Goal: Contribute content: Add original content to the website for others to see

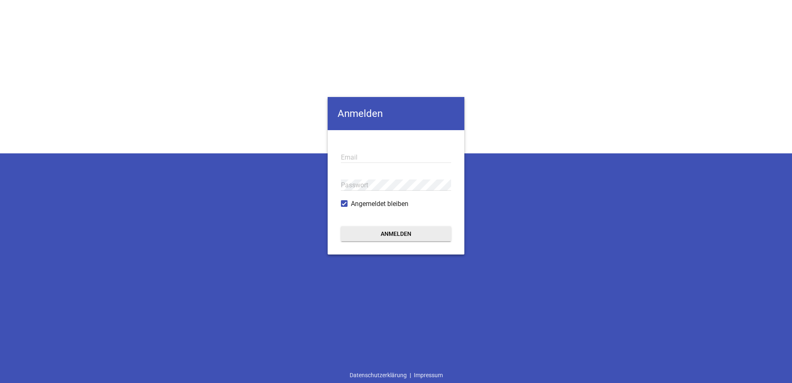
type input "[EMAIL_ADDRESS][DOMAIN_NAME]"
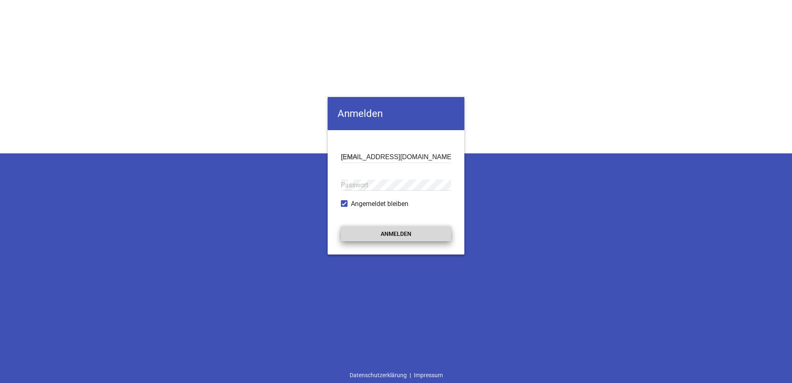
click at [379, 230] on button "Anmelden" at bounding box center [396, 233] width 110 height 15
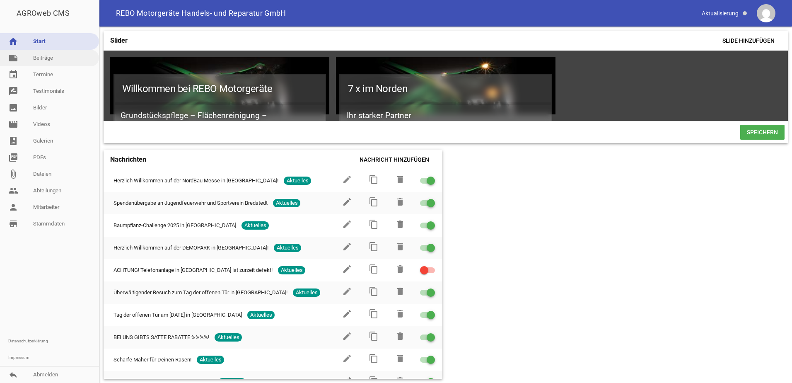
click at [42, 59] on link "note Beiträge" at bounding box center [49, 58] width 99 height 17
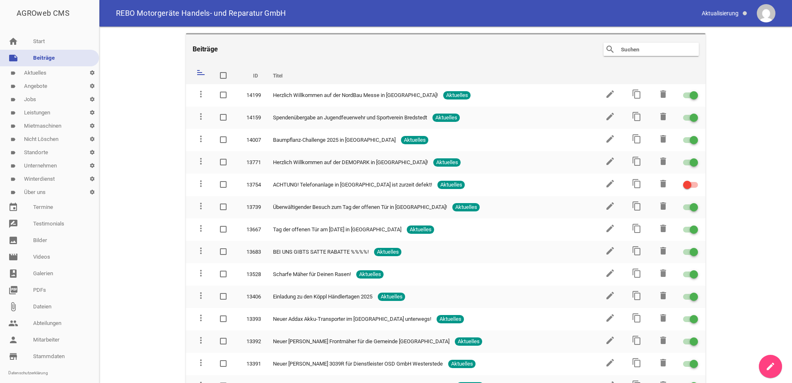
click at [38, 70] on link "label Aktuelles settings" at bounding box center [49, 72] width 99 height 13
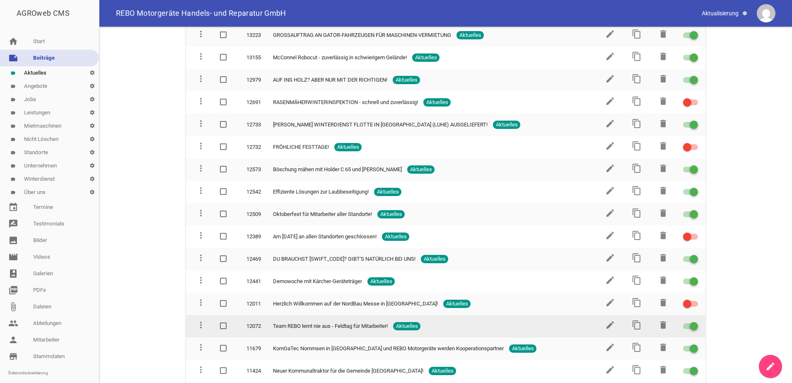
scroll to position [373, 0]
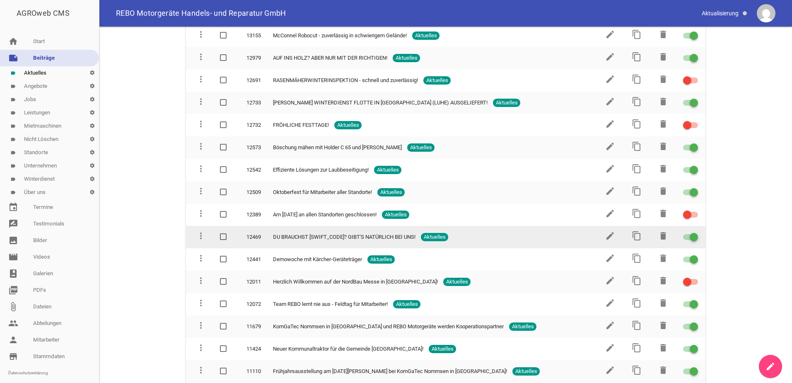
click at [343, 234] on span "DU BRAUCHST [SWIFT_CODE]? GIBT'S NATÜRLICH BEI UNS!" at bounding box center [344, 237] width 142 height 8
click at [634, 237] on icon "content_copy" at bounding box center [637, 236] width 10 height 10
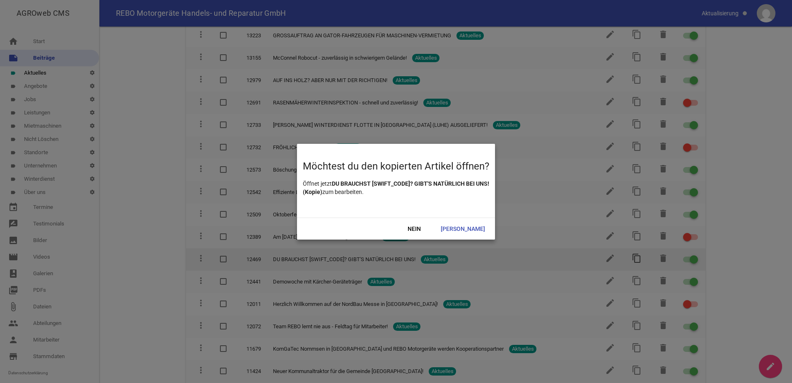
scroll to position [395, 0]
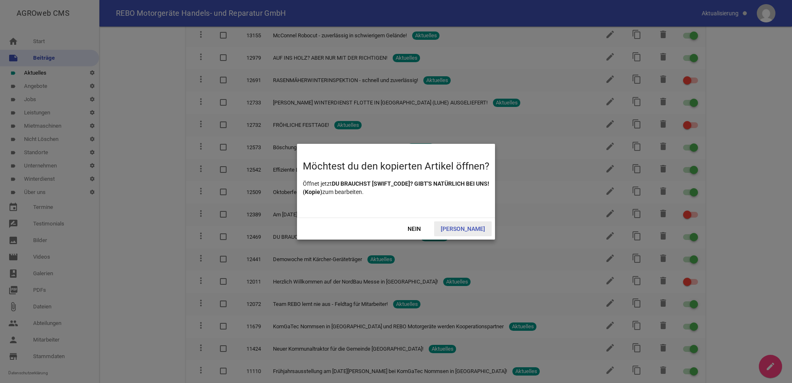
click at [468, 228] on span "[PERSON_NAME]" at bounding box center [463, 228] width 58 height 15
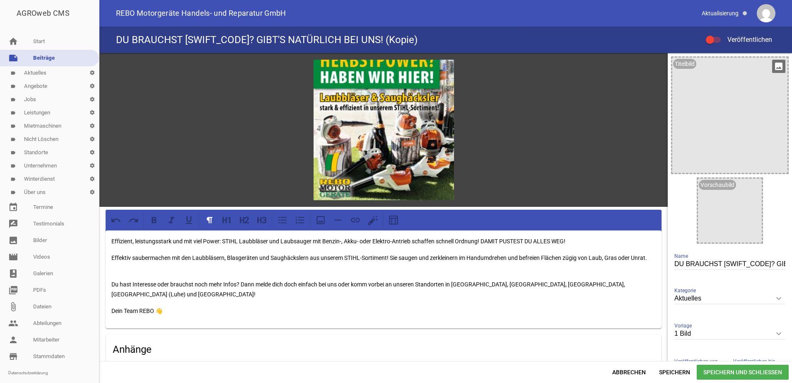
click at [774, 67] on icon "image" at bounding box center [778, 66] width 13 height 13
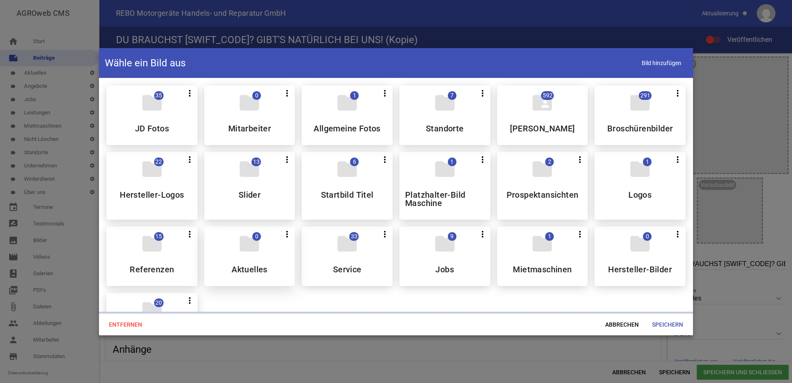
click at [253, 257] on div "folder 0 more_vert Teilen Bearbeiten Löschen Aktuelles" at bounding box center [249, 256] width 91 height 60
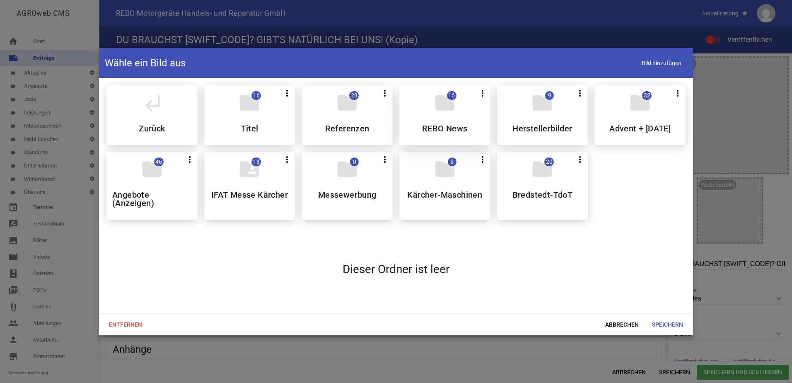
click at [453, 127] on h5 "REBO News" at bounding box center [445, 128] width 46 height 8
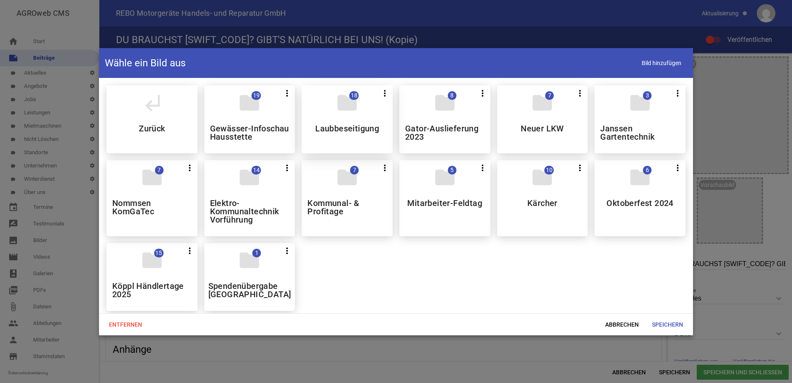
click at [346, 130] on h5 "Laubbeseitigung" at bounding box center [347, 128] width 64 height 8
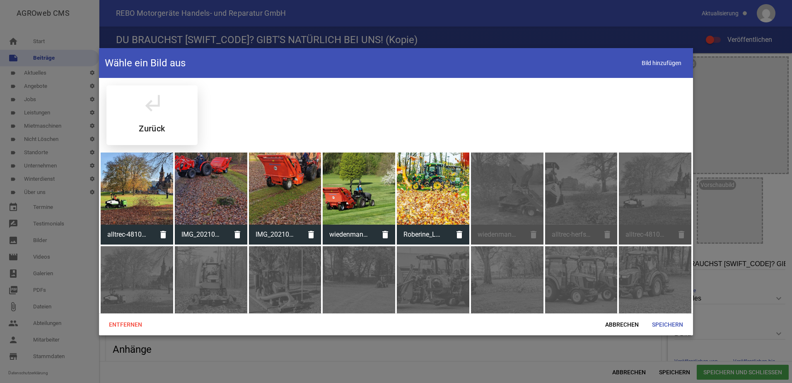
click at [165, 122] on div "subdirectory_arrow_left Zurück" at bounding box center [151, 115] width 91 height 60
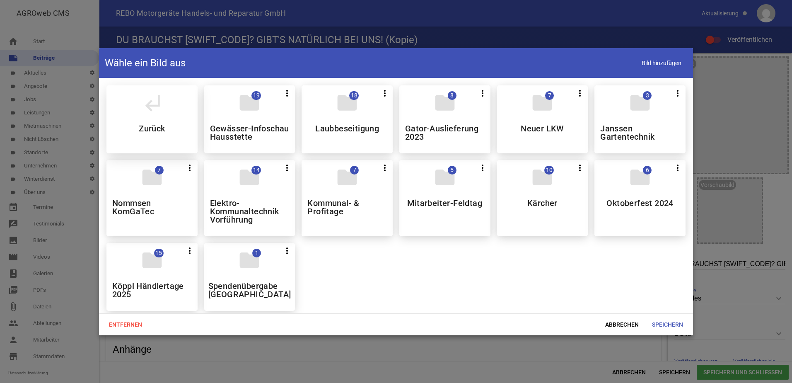
click at [177, 135] on div "subdirectory_arrow_left Zurück" at bounding box center [151, 119] width 91 height 68
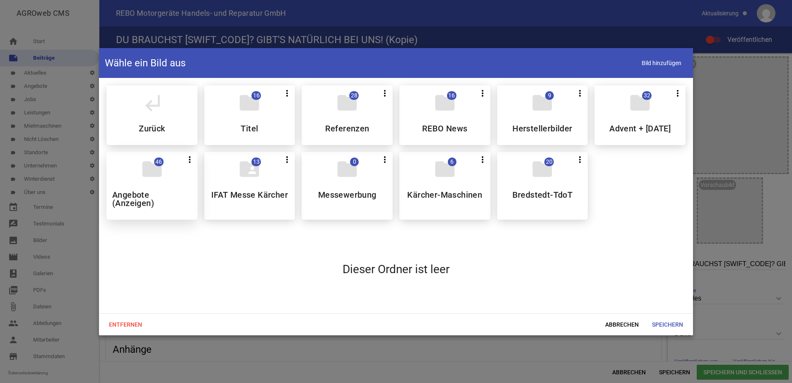
click at [171, 207] on h5 "Angebote (Anzeigen)" at bounding box center [152, 198] width 80 height 17
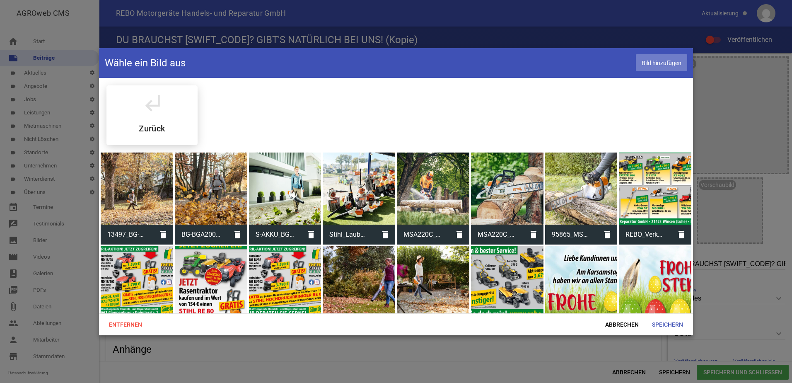
click at [668, 65] on span "Bild hinzufügen" at bounding box center [661, 62] width 51 height 17
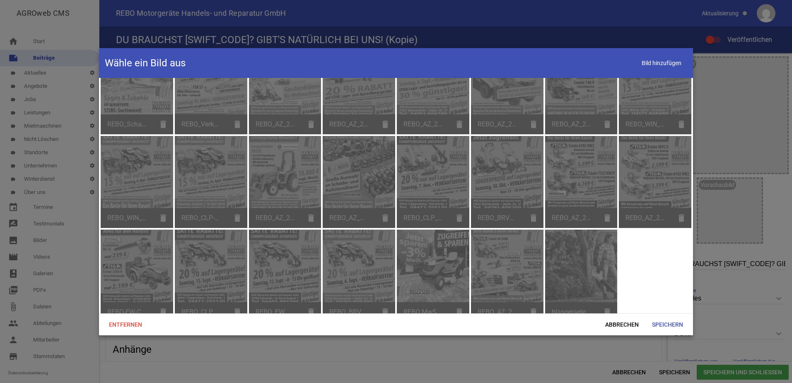
scroll to position [400, 0]
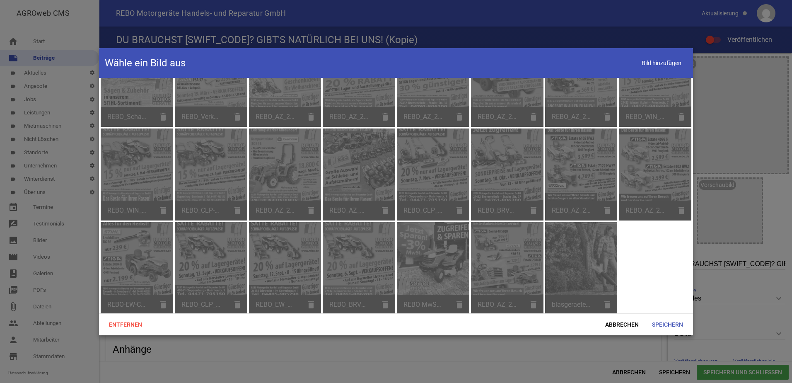
click at [605, 303] on div "blasgeraete_header_1414x352.jpg delete" at bounding box center [581, 268] width 72 height 92
click at [621, 323] on span "Abbrechen" at bounding box center [621, 324] width 47 height 15
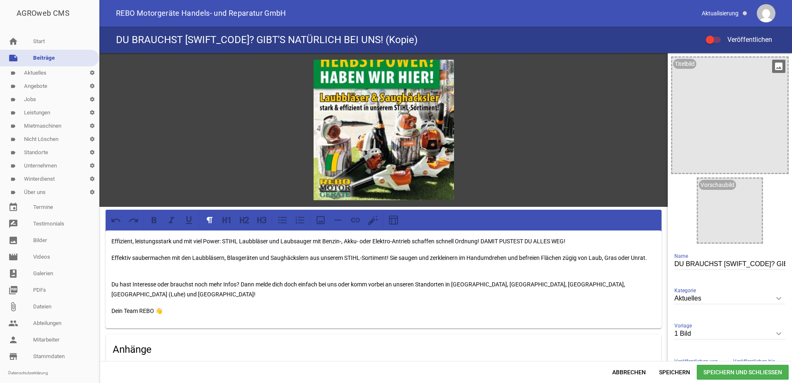
click at [773, 66] on icon "image" at bounding box center [778, 66] width 13 height 13
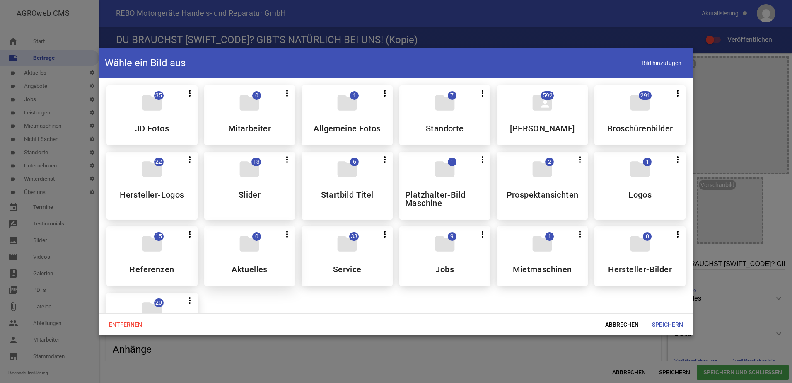
click at [254, 265] on h5 "Aktuelles" at bounding box center [249, 269] width 36 height 8
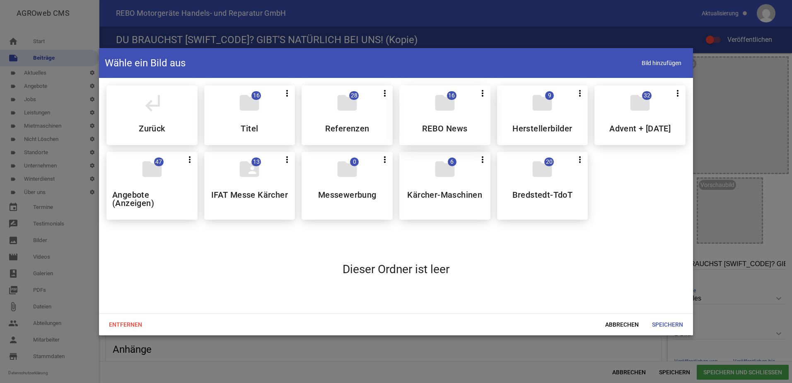
click at [436, 130] on h5 "REBO News" at bounding box center [445, 128] width 46 height 8
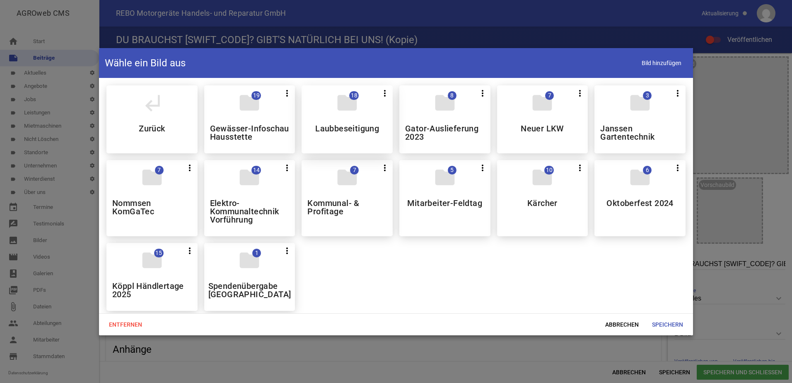
click at [347, 140] on div "folder 18 more_vert Teilen Bearbeiten Löschen Laubbeseitigung" at bounding box center [346, 119] width 91 height 68
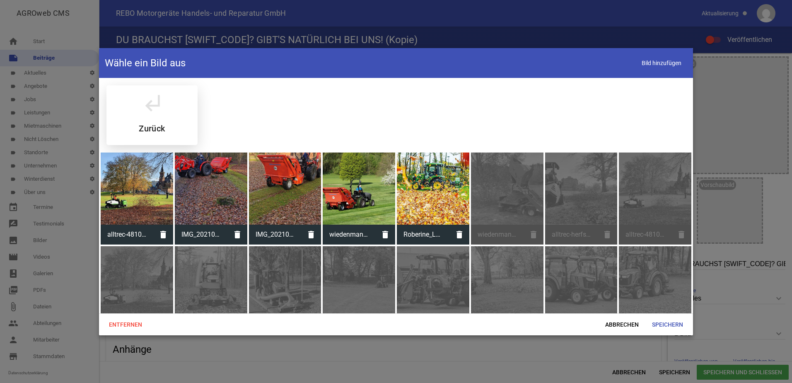
click at [155, 125] on h5 "Zurück" at bounding box center [152, 128] width 26 height 8
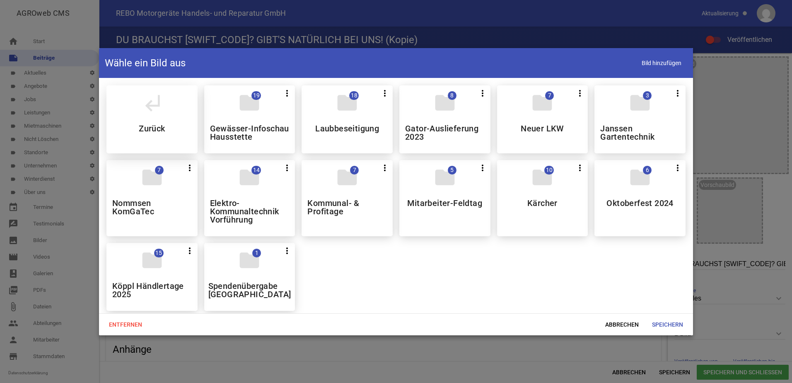
click at [152, 142] on div "subdirectory_arrow_left Zurück" at bounding box center [151, 119] width 91 height 68
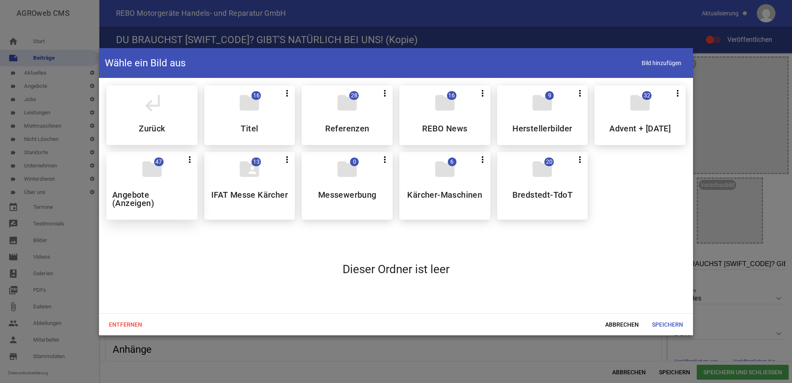
click at [154, 207] on h5 "Angebote (Anzeigen)" at bounding box center [152, 198] width 80 height 17
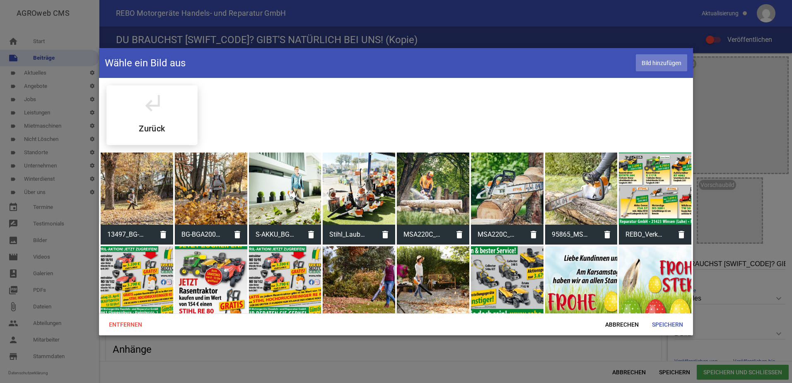
click at [655, 63] on span "Bild hinzufügen" at bounding box center [661, 62] width 51 height 17
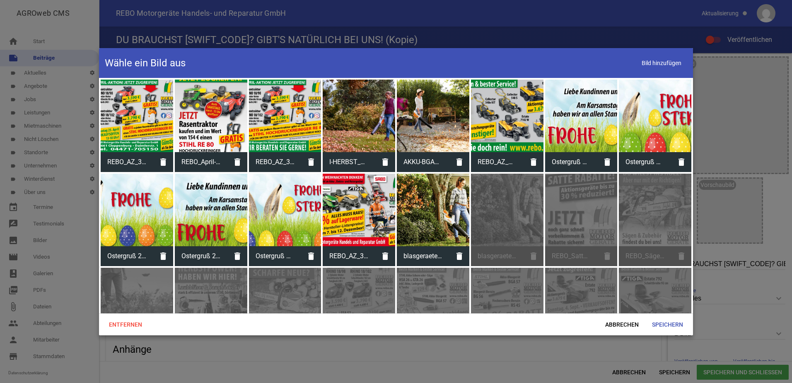
scroll to position [166, 0]
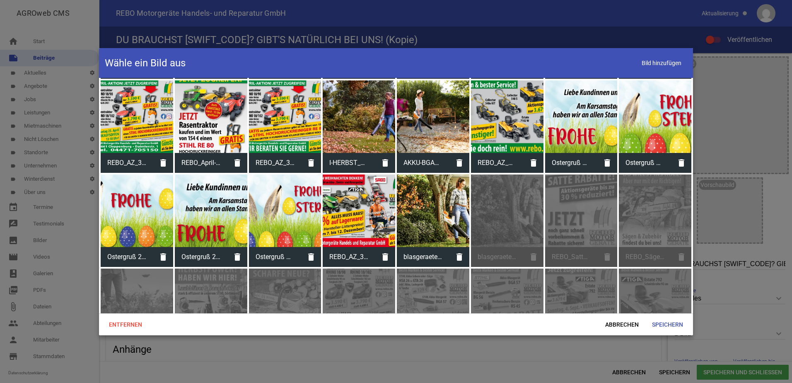
click at [426, 217] on div at bounding box center [433, 210] width 72 height 72
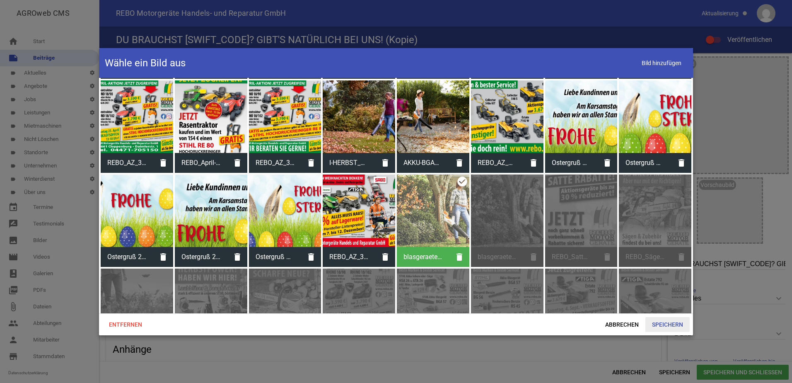
click at [660, 322] on span "Speichern" at bounding box center [667, 324] width 44 height 15
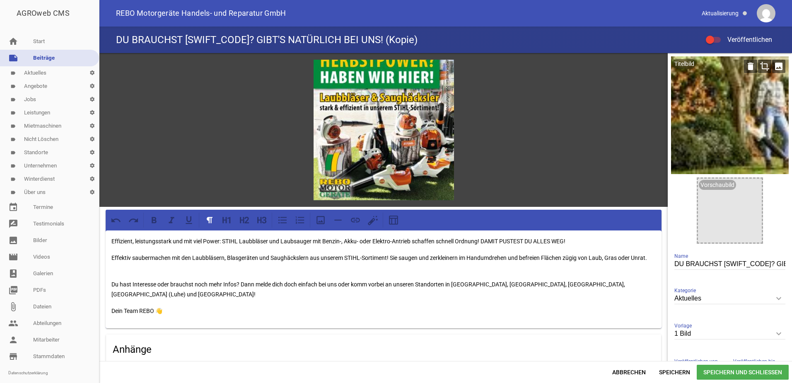
click at [762, 69] on icon "crop" at bounding box center [764, 66] width 13 height 13
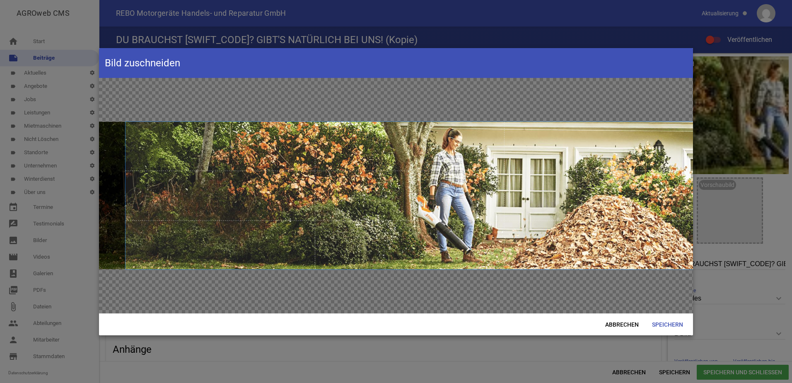
click at [636, 242] on span at bounding box center [408, 195] width 567 height 148
click at [619, 323] on span "Abbrechen" at bounding box center [621, 324] width 47 height 15
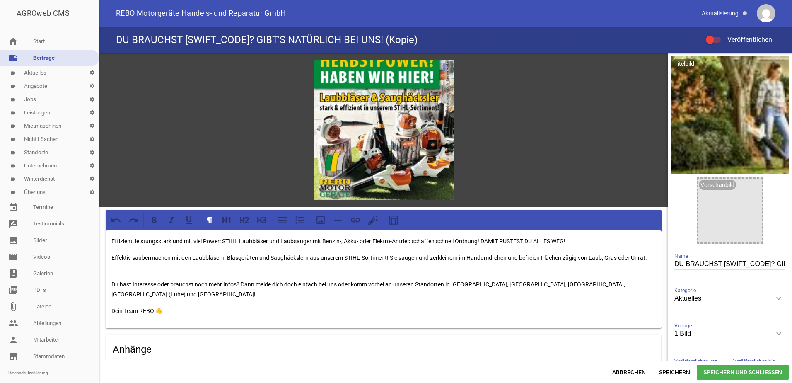
click at [772, 331] on icon "keyboard_arrow_down" at bounding box center [778, 333] width 13 height 13
click at [772, 331] on input "1 Bild" at bounding box center [729, 333] width 111 height 11
click at [697, 350] on li "Nur Text" at bounding box center [729, 352] width 111 height 20
type input "Nur Text"
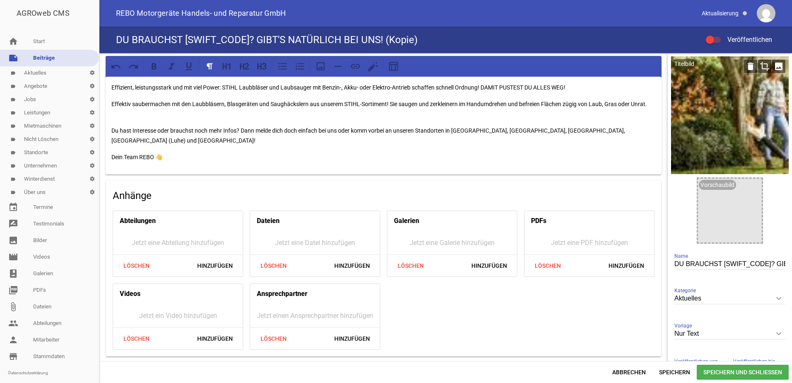
click at [774, 67] on icon "image" at bounding box center [778, 66] width 13 height 13
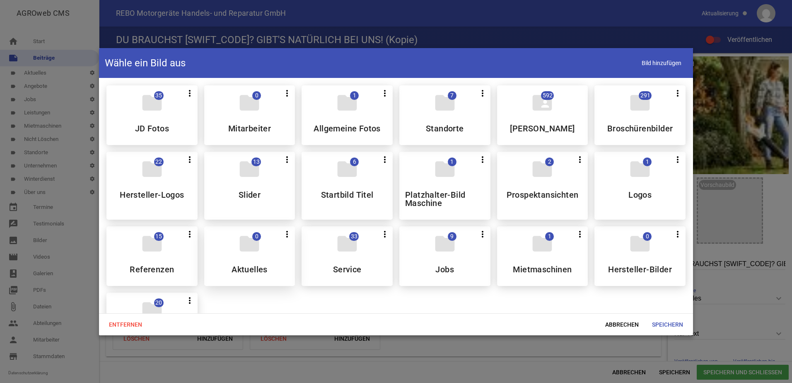
click at [253, 260] on div "folder 0 more_vert Teilen Bearbeiten Löschen Aktuelles" at bounding box center [249, 256] width 91 height 60
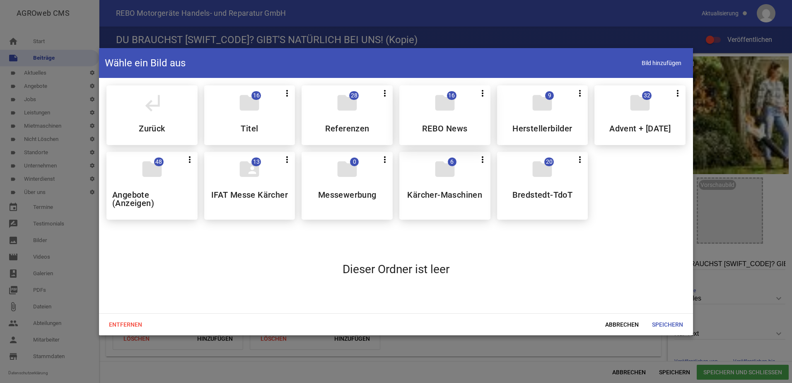
click at [451, 131] on h5 "REBO News" at bounding box center [445, 128] width 46 height 8
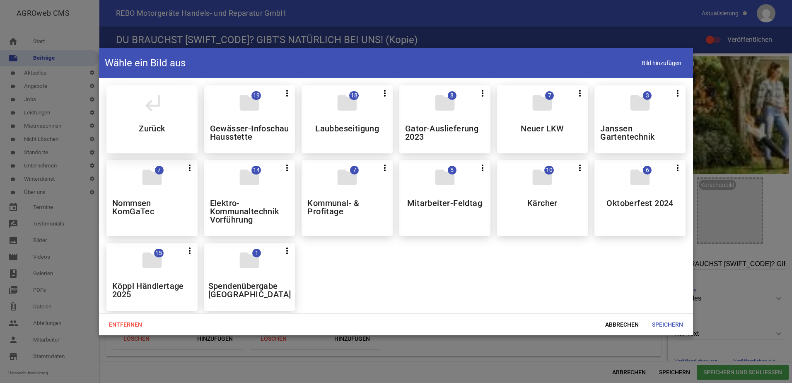
click at [174, 136] on div "subdirectory_arrow_left Zurück" at bounding box center [151, 119] width 91 height 68
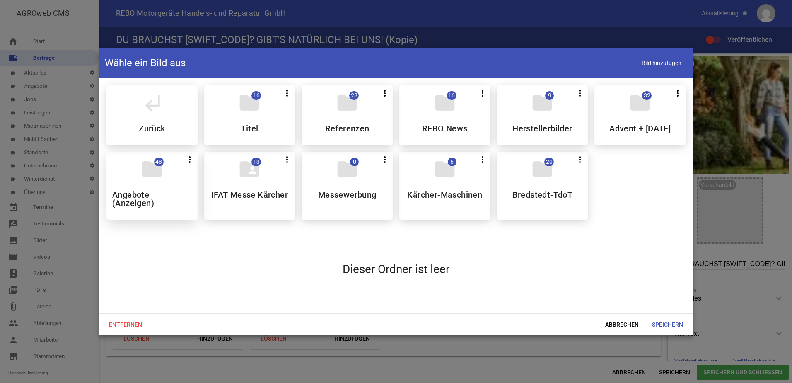
click at [167, 201] on h5 "Angebote (Anzeigen)" at bounding box center [152, 198] width 80 height 17
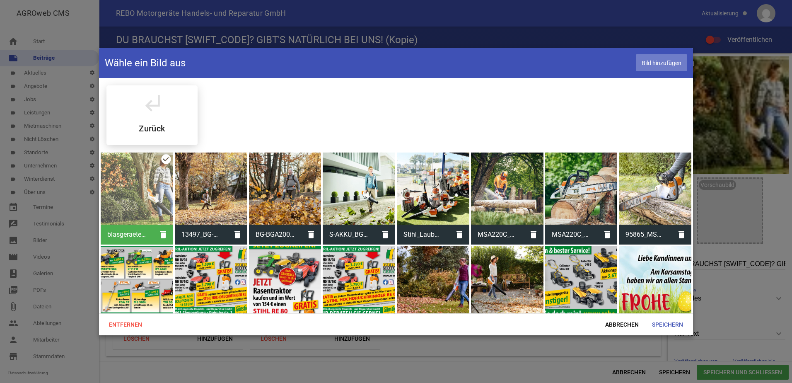
click at [662, 63] on span "Bild hinzufügen" at bounding box center [661, 62] width 51 height 17
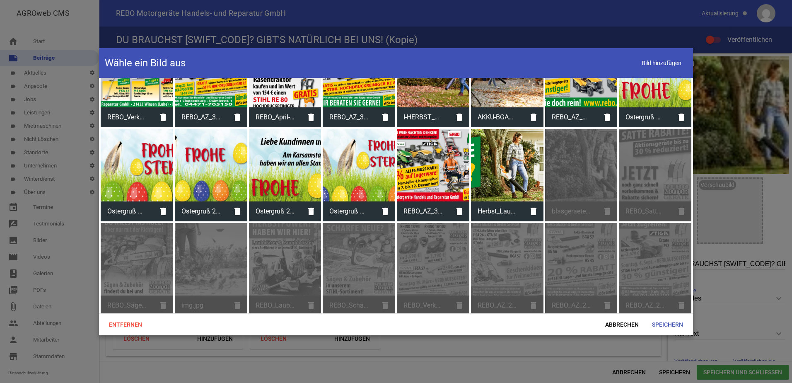
scroll to position [207, 0]
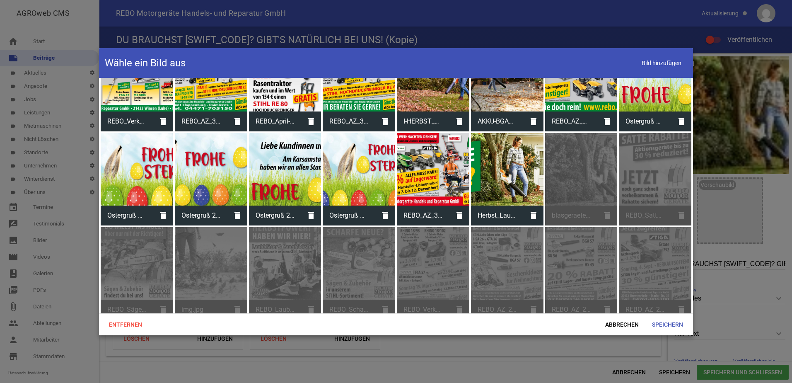
click at [499, 180] on div at bounding box center [507, 169] width 72 height 72
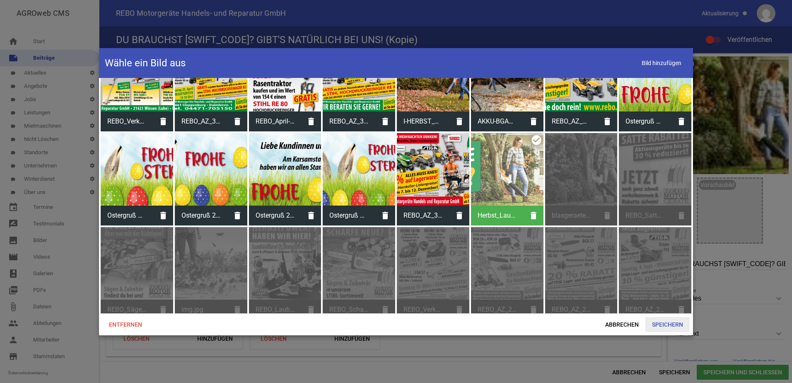
click at [662, 323] on span "Speichern" at bounding box center [667, 324] width 44 height 15
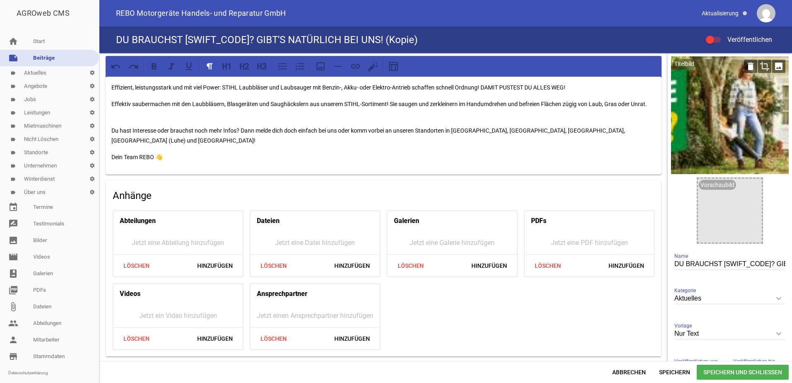
click at [760, 67] on icon "crop" at bounding box center [764, 66] width 13 height 13
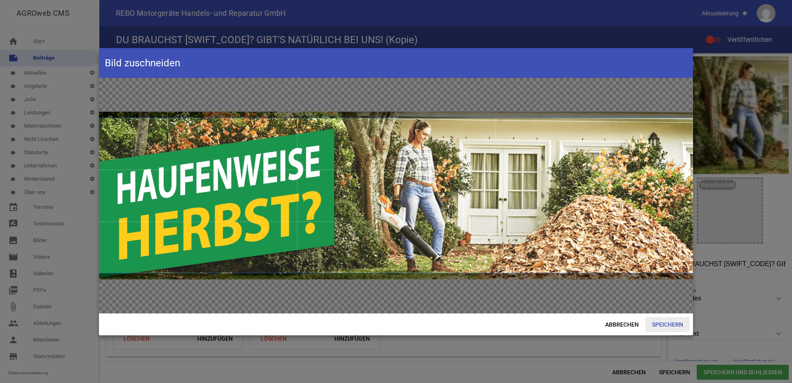
click at [665, 322] on span "Speichern" at bounding box center [667, 324] width 44 height 15
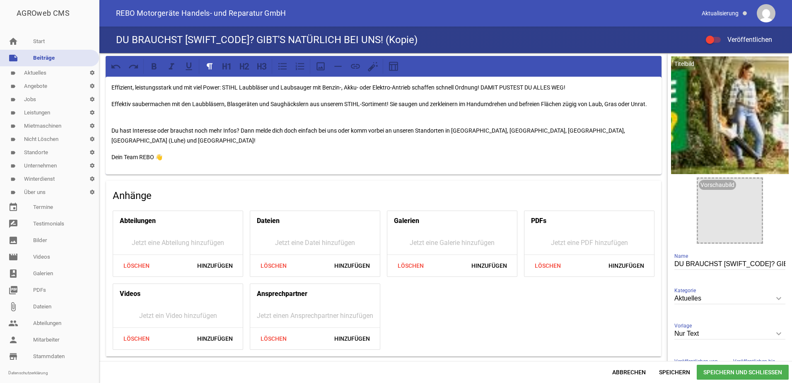
click at [670, 263] on div "Titelbild delete crop image Vorschaubild image DU BRAUCHST [SWIFT_CODE]? GIBT'S…" at bounding box center [730, 221] width 124 height 336
drag, startPoint x: 670, startPoint y: 263, endPoint x: 793, endPoint y: 271, distance: 123.3
click at [791, 271] on html "AGROweb CMS home Start note Beiträge label Aktuelles settings label Angebote se…" at bounding box center [396, 191] width 792 height 383
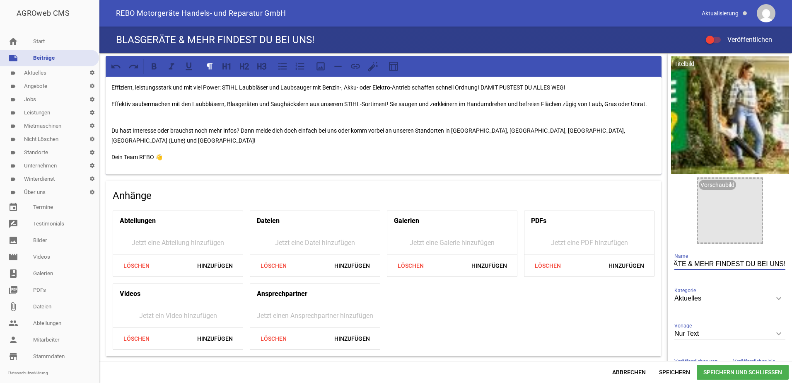
type input "BLASGERÄTE & MEHR FINDEST DU BEI UNS!"
click at [344, 87] on p "Effizient, leistungsstark und mit viel Power: STIHL Laubbläser und Laubsauger m…" at bounding box center [383, 87] width 544 height 10
drag, startPoint x: 403, startPoint y: 86, endPoint x: 371, endPoint y: 88, distance: 31.5
click at [371, 88] on p "Effizient, leistungsstark und mit viel Power: STIHL Laubbläser und Laubsauger m…" at bounding box center [383, 87] width 544 height 10
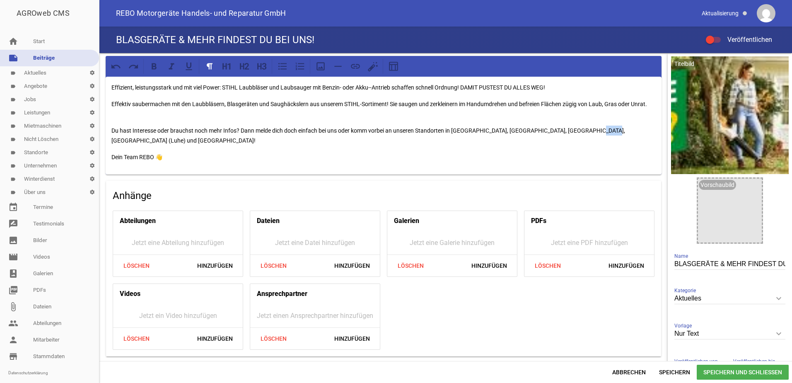
drag, startPoint x: 603, startPoint y: 130, endPoint x: 590, endPoint y: 130, distance: 12.4
click at [590, 130] on p "Du hast Interesse oder brauchst noch mehr Infos? Dann melde dich doch einfach b…" at bounding box center [383, 131] width 544 height 30
click at [619, 129] on p "Du hast Interesse oder brauchst noch mehr Infos? Dann melde dich doch einfach b…" at bounding box center [383, 131] width 544 height 30
click at [172, 157] on p "Dein Team REBO 👋" at bounding box center [383, 157] width 544 height 10
drag, startPoint x: 172, startPoint y: 162, endPoint x: 98, endPoint y: 83, distance: 107.8
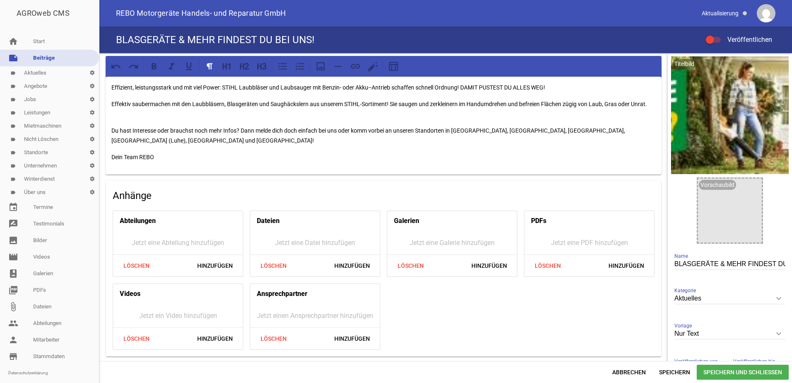
click at [98, 83] on div "AGROweb CMS home Start note Beiträge label Aktuelles settings label Angebote se…" at bounding box center [396, 191] width 792 height 383
click at [263, 68] on icon at bounding box center [264, 66] width 5 height 7
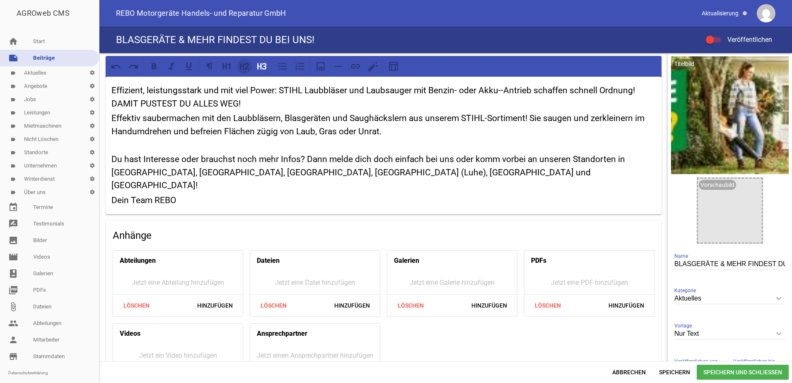
click at [248, 69] on icon at bounding box center [246, 66] width 5 height 7
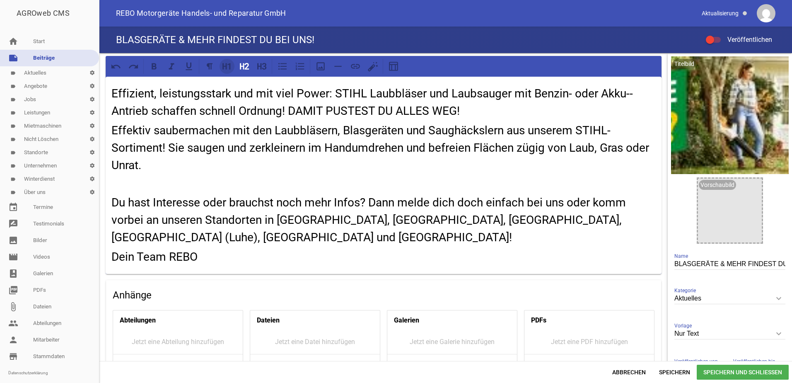
click at [228, 66] on icon at bounding box center [227, 66] width 11 height 11
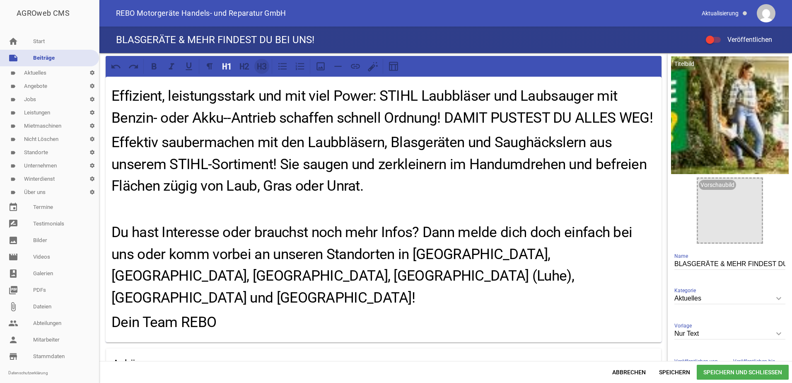
click at [257, 68] on icon at bounding box center [259, 66] width 4 height 6
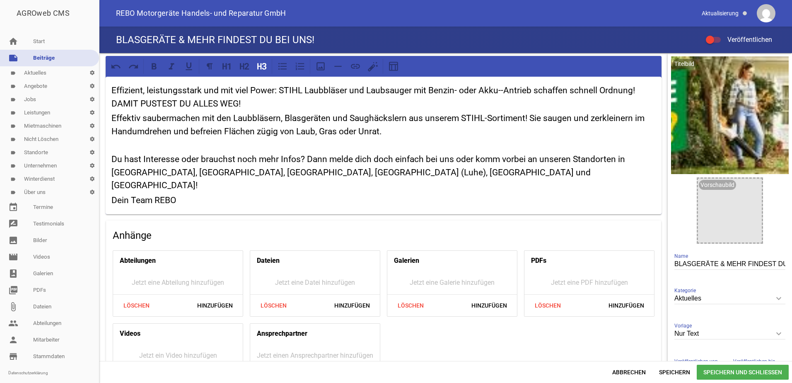
click at [382, 133] on h3 "Effektiv saubermachen mit den Laubbläsern, Blasgeräten und Saughäckslern aus un…" at bounding box center [383, 125] width 544 height 26
click at [262, 102] on h3 "Effizient, leistungsstark und mit viel Power: STIHL Laubbläser und Laubsauger m…" at bounding box center [383, 97] width 544 height 26
click at [386, 132] on h3 "Effektiv saubermachen mit den Laubbläsern, Blasgeräten und Saughäckslern aus un…" at bounding box center [383, 125] width 544 height 26
click at [126, 147] on h3 "Du hast Interesse oder brauchst noch mehr Infos? Dann melde dich doch einfach b…" at bounding box center [383, 166] width 544 height 52
drag, startPoint x: 305, startPoint y: 91, endPoint x: 280, endPoint y: 91, distance: 25.7
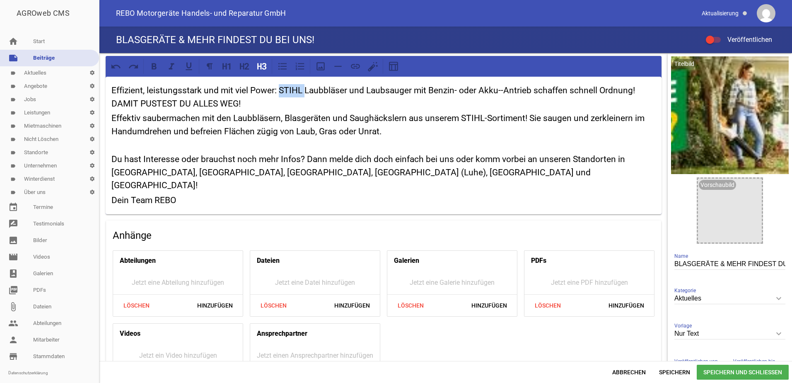
click at [280, 91] on h3 "Effizient, leistungsstark und mit viel Power: STIHL Laubbläser und Laubsauger m…" at bounding box center [383, 97] width 544 height 26
drag, startPoint x: 388, startPoint y: 90, endPoint x: 505, endPoint y: 90, distance: 116.8
click at [505, 90] on h3 "Effizient, leistungsstark und mit viel Power: Laubbläser und Laubsauger mit Ben…" at bounding box center [383, 97] width 544 height 26
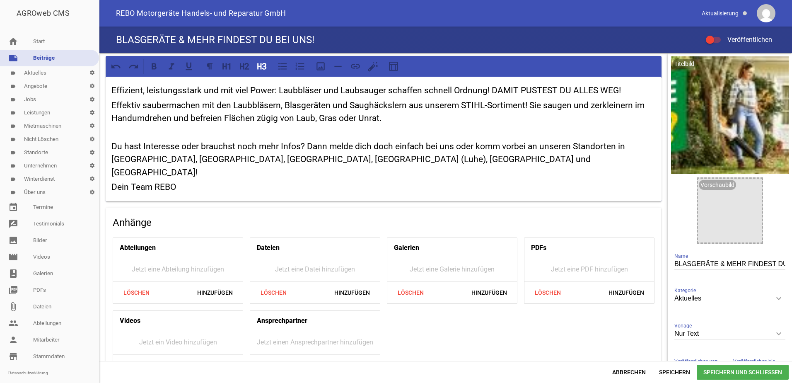
click at [486, 91] on h3 "Effizient, leistungsstark und mit viel Power: Laubbläser und Laubsauger schaffe…" at bounding box center [383, 90] width 544 height 13
click at [455, 89] on h3 "Effizient, leistungsstark und mit viel Power: Laubbläser und Laubsauger schaffe…" at bounding box center [383, 90] width 544 height 13
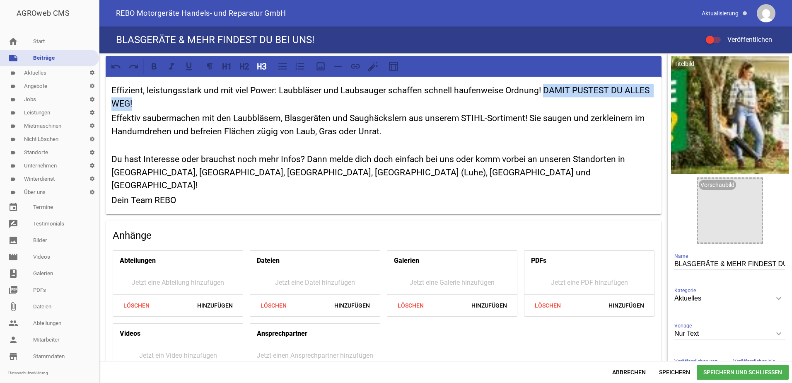
drag, startPoint x: 543, startPoint y: 88, endPoint x: 551, endPoint y: 102, distance: 15.8
click at [551, 102] on h3 "Effizient, leistungsstark und mit viel Power: Laubbläser und Laubsauger schaffe…" at bounding box center [383, 97] width 544 height 26
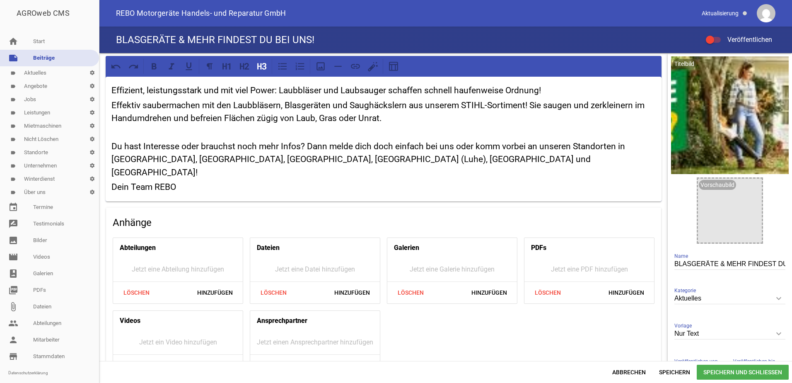
click at [111, 104] on div "Effizient, leistungsstark und mit viel Power: Laubbläser und Laubsauger schaffe…" at bounding box center [384, 139] width 556 height 125
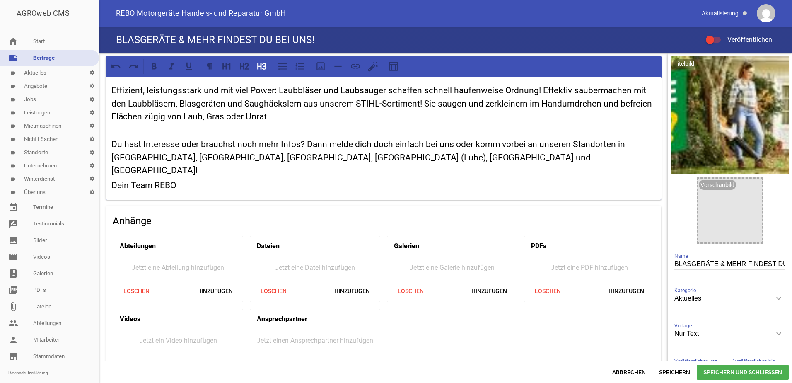
click at [433, 159] on h3 "Du hast Interesse oder brauchst noch mehr Infos? Dann melde dich doch einfach b…" at bounding box center [383, 151] width 544 height 52
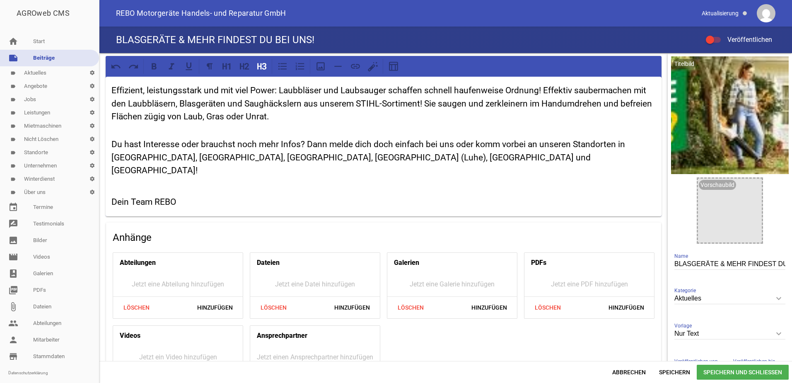
click at [112, 195] on h3 "Dein Team REBO" at bounding box center [383, 201] width 544 height 13
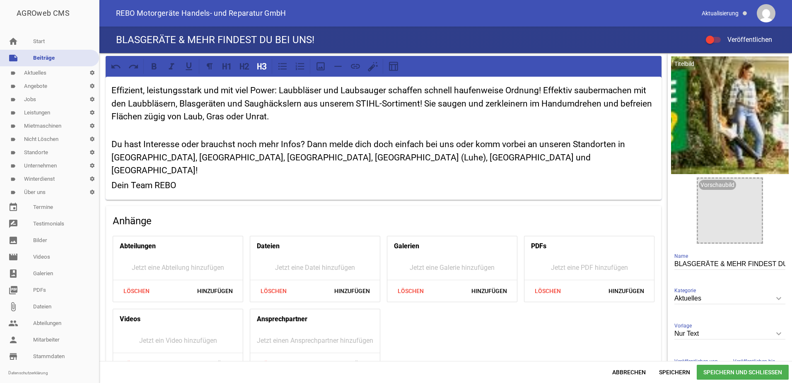
click at [111, 144] on div "Effizient, leistungsstark und mit viel Power: Laubbläser und Laubsauger schaffe…" at bounding box center [384, 138] width 556 height 123
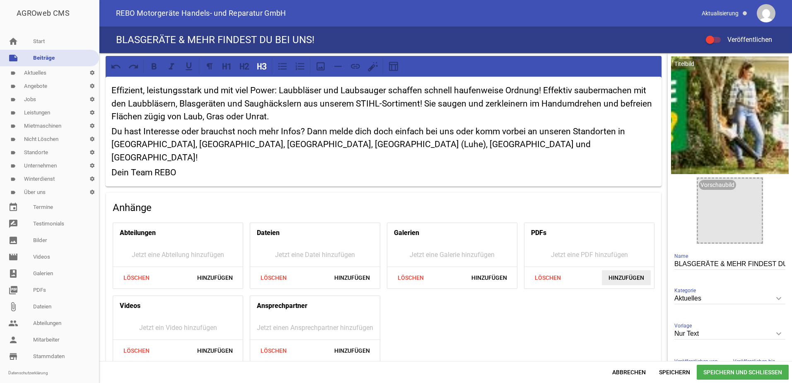
click at [618, 270] on span "Hinzufügen" at bounding box center [626, 277] width 49 height 15
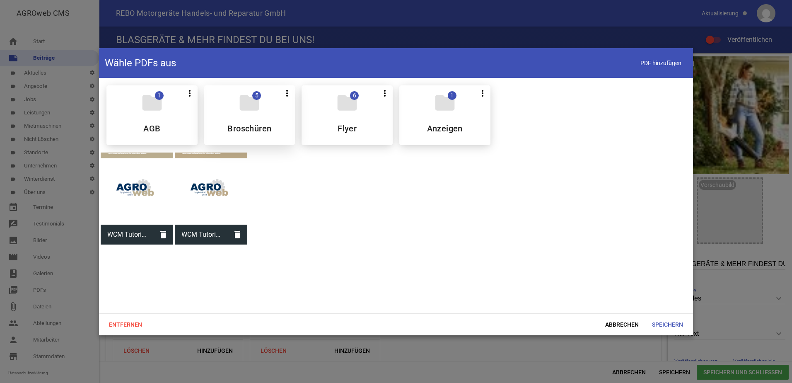
click at [254, 128] on h5 "Broschüren" at bounding box center [249, 128] width 44 height 8
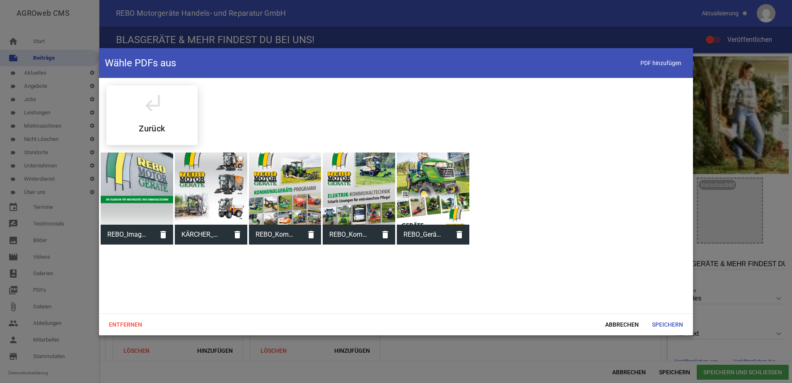
click at [153, 178] on div at bounding box center [137, 188] width 72 height 72
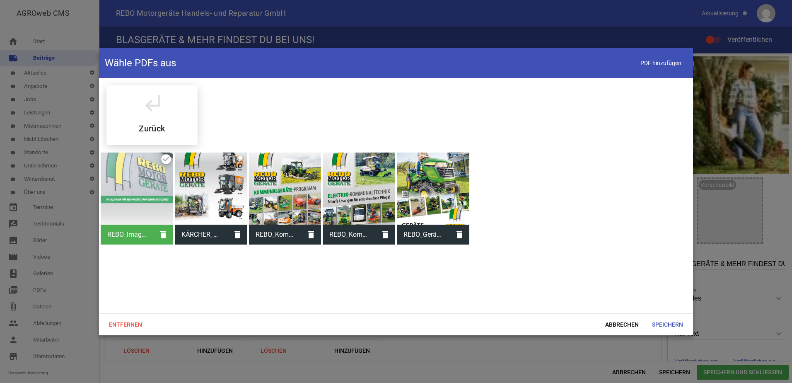
click at [428, 183] on div at bounding box center [433, 188] width 72 height 72
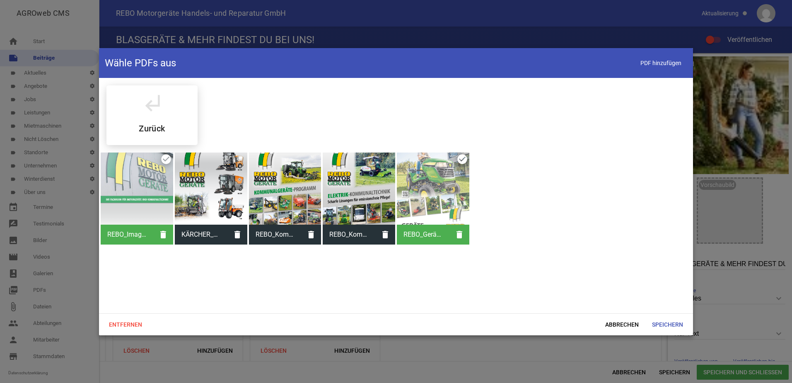
click at [219, 200] on div at bounding box center [211, 188] width 72 height 72
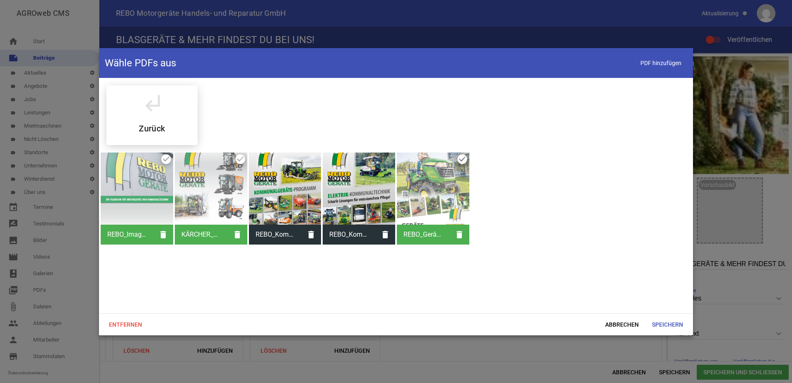
drag, startPoint x: 282, startPoint y: 195, endPoint x: 311, endPoint y: 196, distance: 29.4
click at [282, 195] on div at bounding box center [285, 188] width 72 height 72
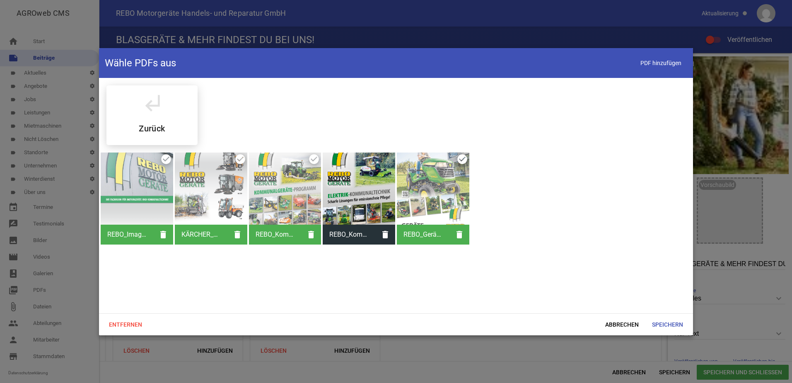
click at [344, 195] on div at bounding box center [359, 188] width 72 height 72
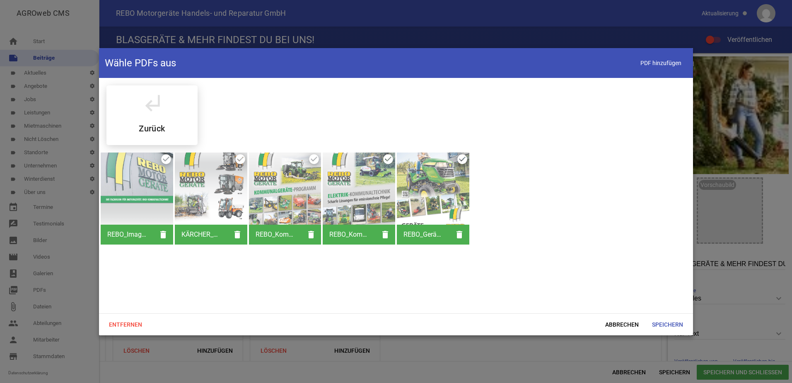
click at [215, 193] on div at bounding box center [211, 188] width 72 height 72
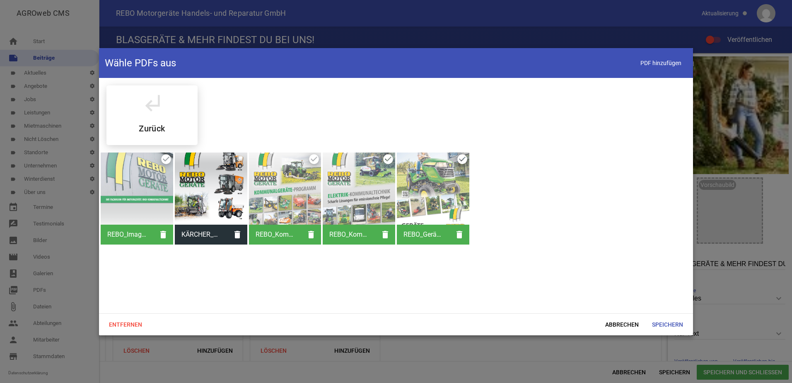
click at [374, 198] on div at bounding box center [359, 188] width 72 height 72
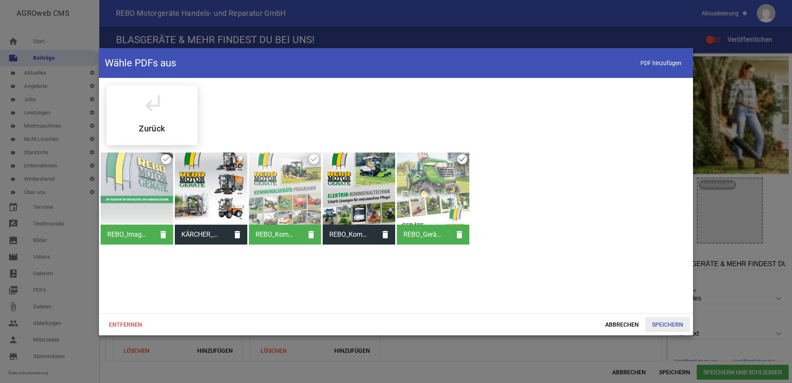
click at [665, 323] on span "Speichern" at bounding box center [667, 324] width 44 height 15
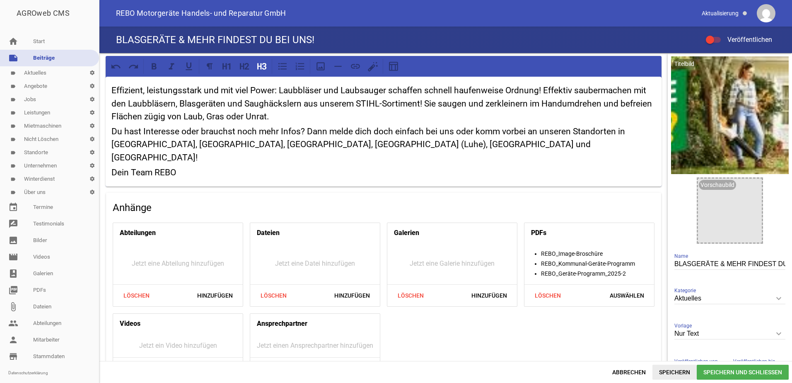
click at [676, 372] on span "Speichern" at bounding box center [674, 371] width 44 height 15
click at [713, 39] on div at bounding box center [710, 40] width 8 height 8
click at [717, 35] on input "Veröffentlichen" at bounding box center [717, 35] width 0 height 0
click at [663, 372] on span "Speichern" at bounding box center [674, 371] width 44 height 15
click at [776, 333] on icon "keyboard_arrow_down" at bounding box center [778, 333] width 13 height 13
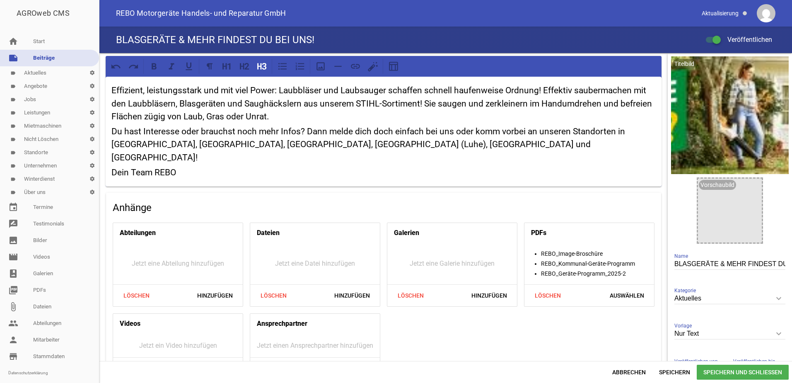
click at [776, 333] on input "Nur Text" at bounding box center [729, 333] width 111 height 11
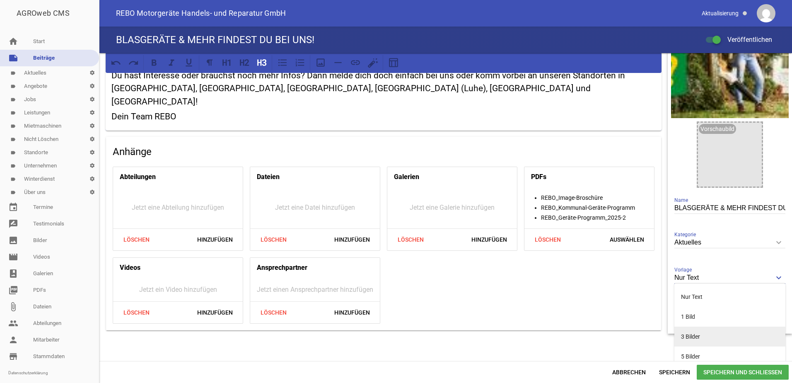
scroll to position [65, 0]
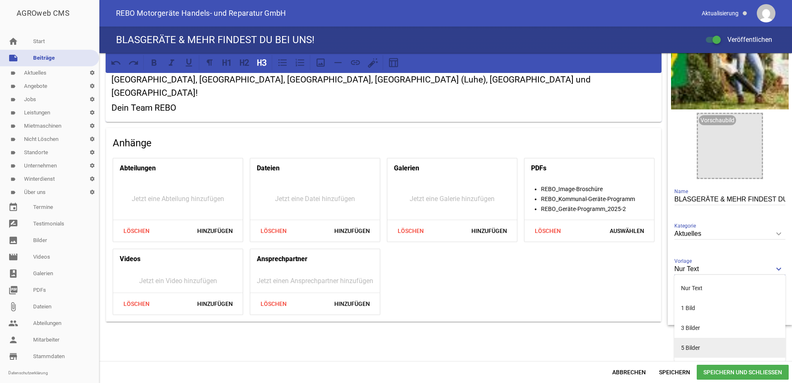
click at [706, 349] on li "5 Bilder" at bounding box center [729, 348] width 111 height 20
type input "5 Bilder"
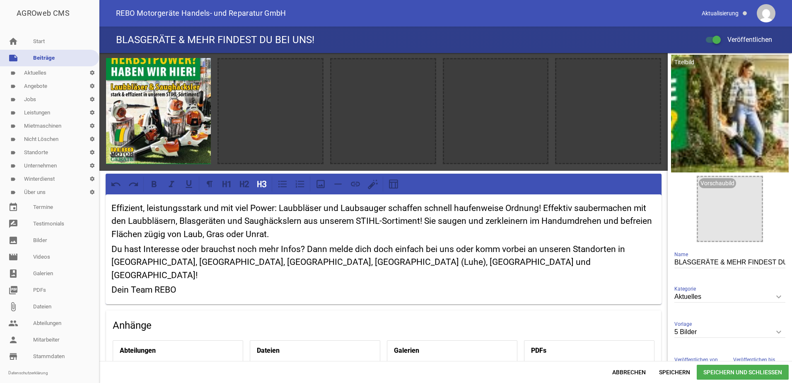
scroll to position [0, 0]
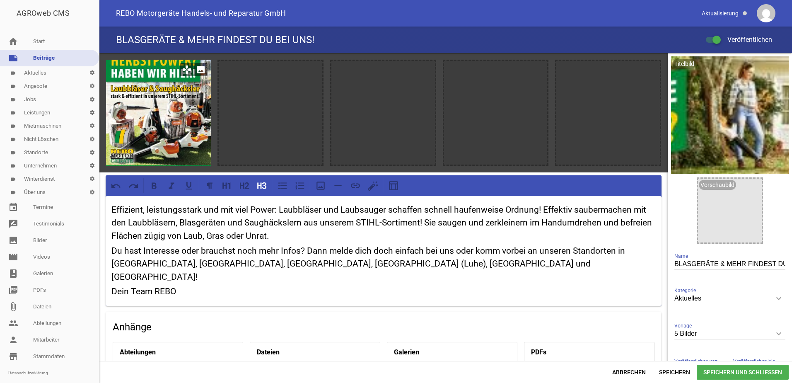
click at [202, 70] on icon "image" at bounding box center [200, 69] width 13 height 13
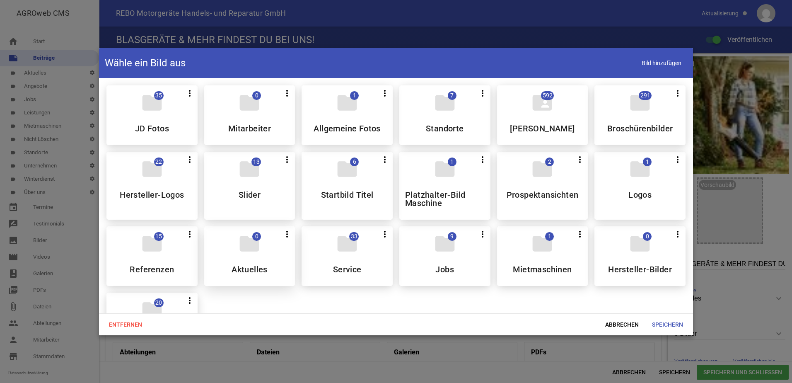
click at [258, 263] on div "folder 0 more_vert Teilen Bearbeiten Löschen Aktuelles" at bounding box center [249, 256] width 91 height 60
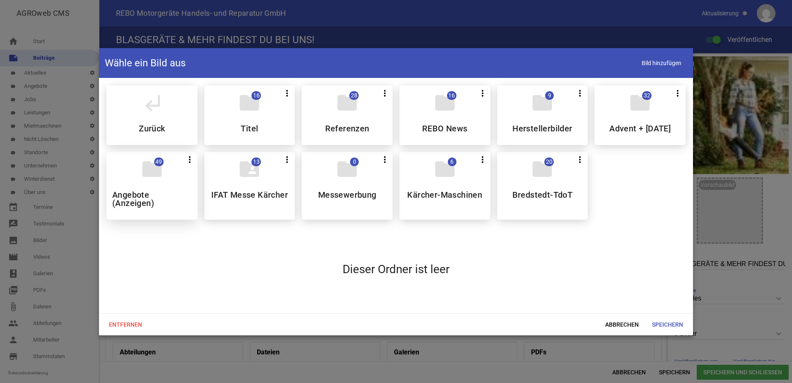
click at [148, 204] on h5 "Angebote (Anzeigen)" at bounding box center [152, 198] width 80 height 17
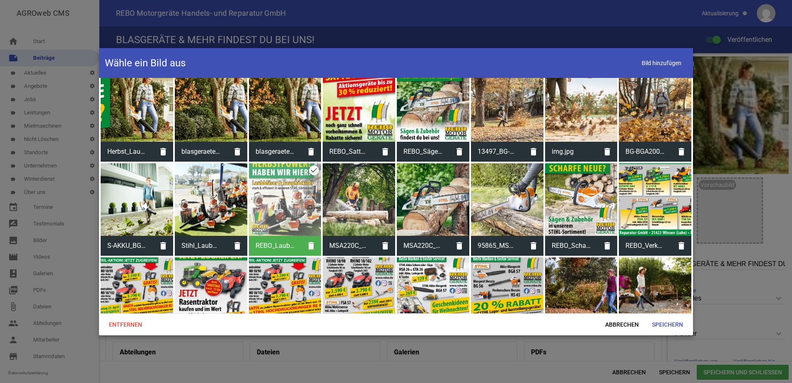
scroll to position [41, 0]
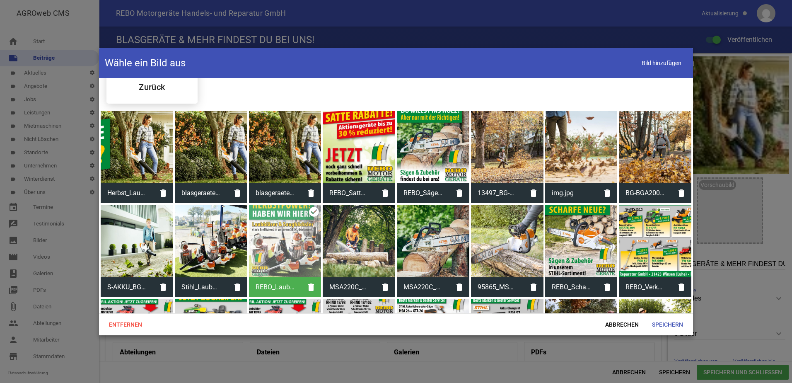
click at [641, 168] on div at bounding box center [655, 147] width 72 height 72
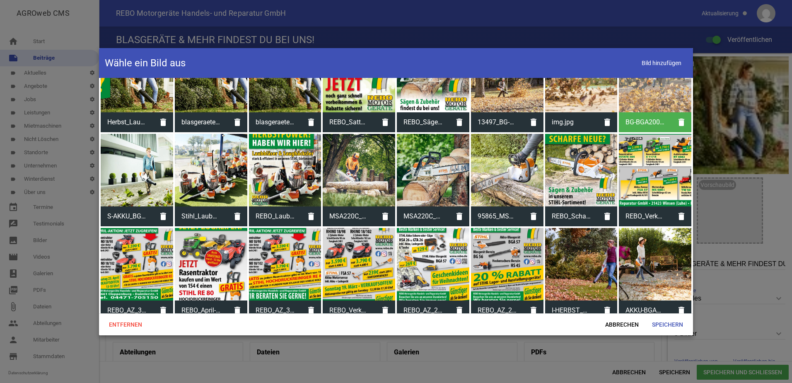
scroll to position [124, 0]
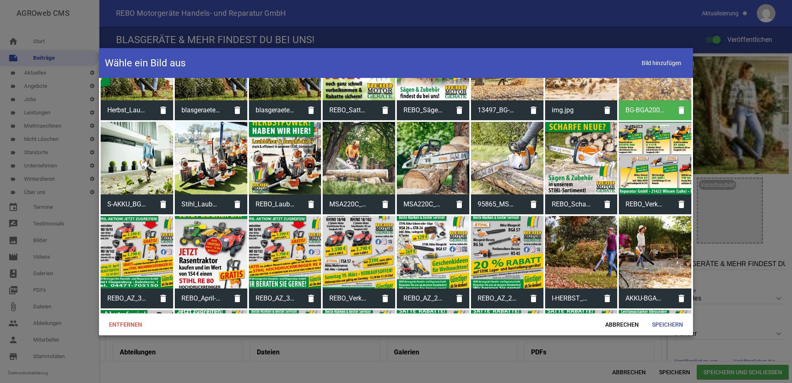
click at [583, 263] on div at bounding box center [581, 252] width 72 height 72
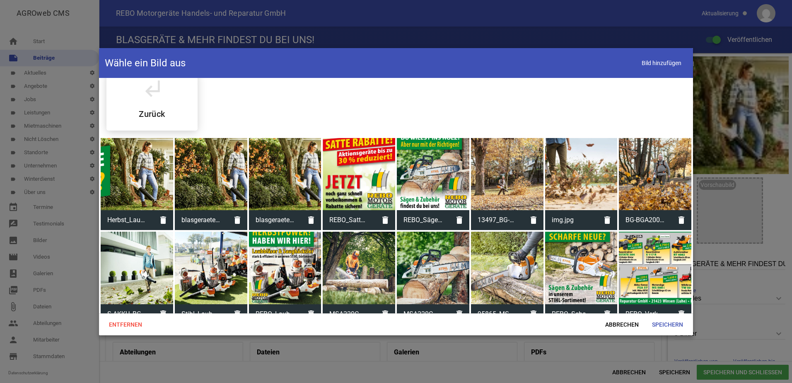
scroll to position [0, 0]
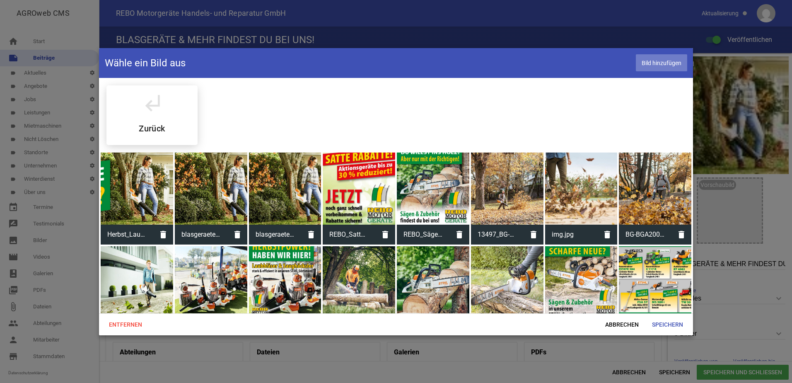
click at [653, 60] on span "Bild hinzufügen" at bounding box center [661, 62] width 51 height 17
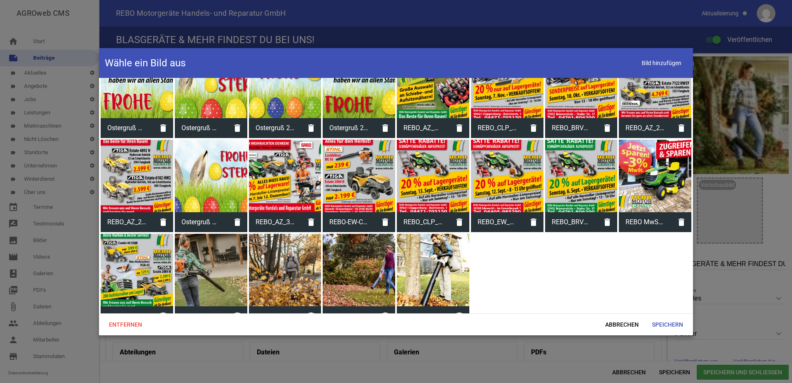
scroll to position [493, 0]
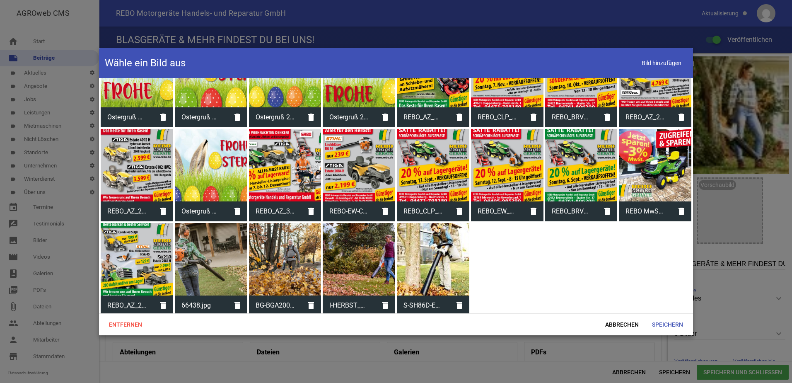
click at [224, 268] on div at bounding box center [211, 259] width 72 height 72
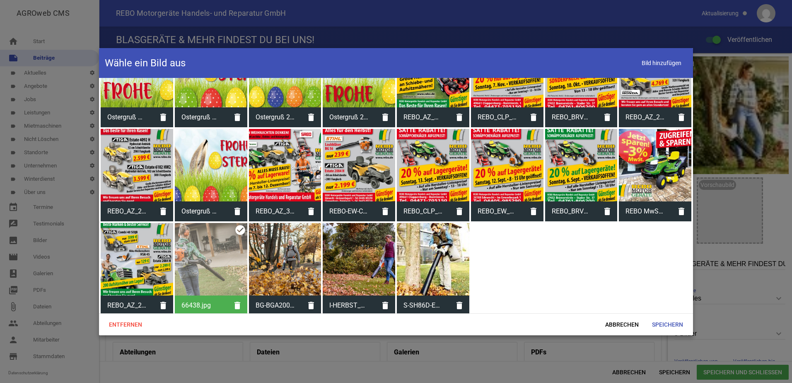
drag, startPoint x: 301, startPoint y: 271, endPoint x: 323, endPoint y: 273, distance: 22.9
click at [301, 271] on div at bounding box center [285, 259] width 72 height 72
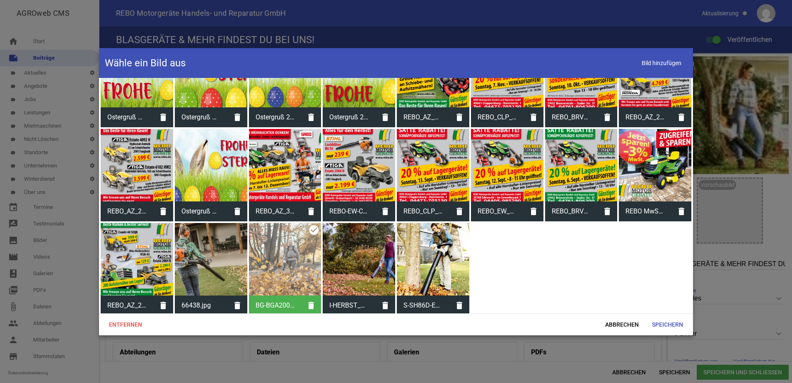
click at [359, 272] on div at bounding box center [359, 259] width 72 height 72
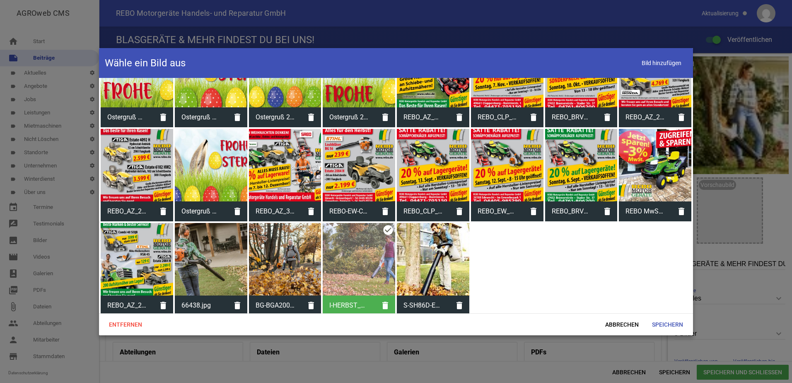
click at [278, 265] on div at bounding box center [285, 259] width 72 height 72
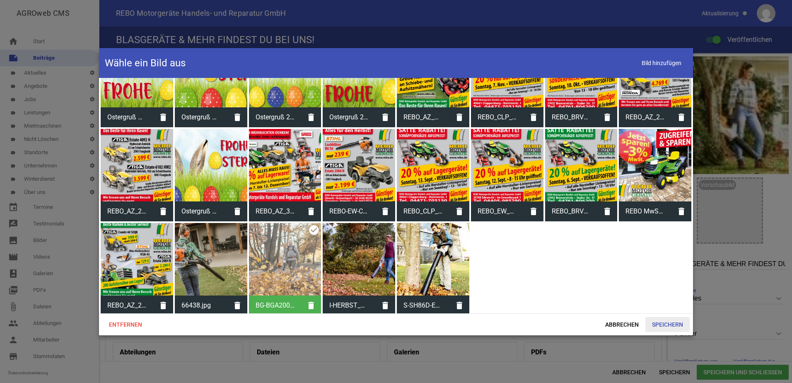
click at [665, 325] on span "Speichern" at bounding box center [667, 324] width 44 height 15
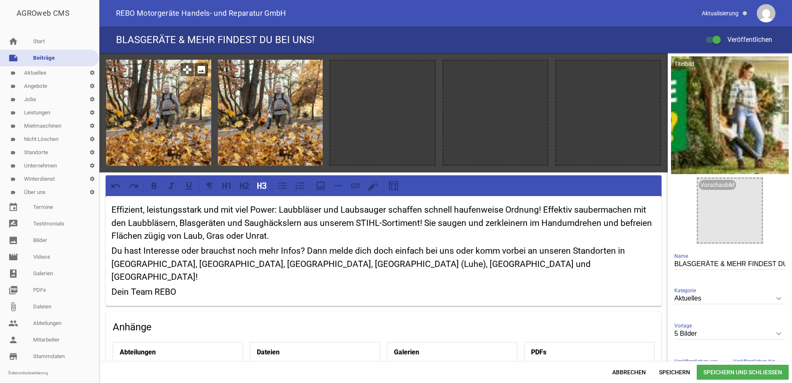
click at [200, 68] on icon "image" at bounding box center [201, 69] width 13 height 13
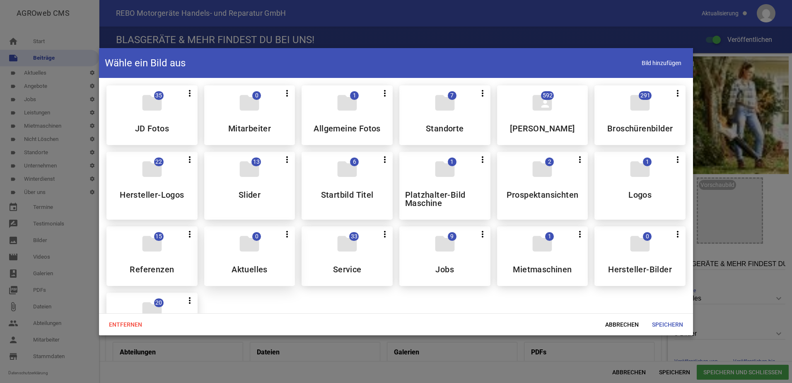
click at [251, 266] on h5 "Aktuelles" at bounding box center [249, 269] width 36 height 8
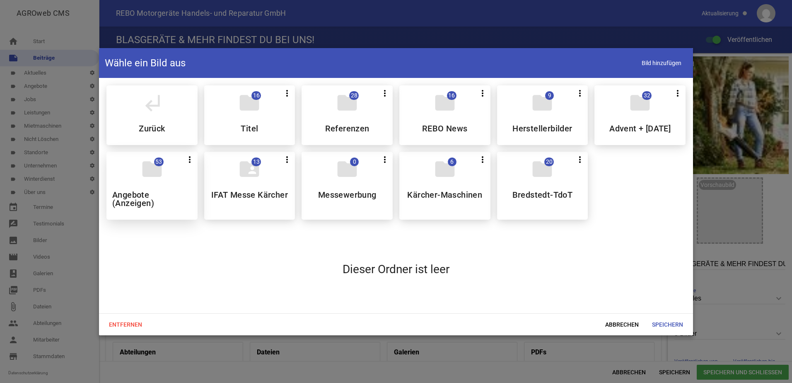
click at [180, 216] on div "folder 53 more_vert Teilen Bearbeiten Löschen Angebote (Anzeigen)" at bounding box center [151, 186] width 91 height 68
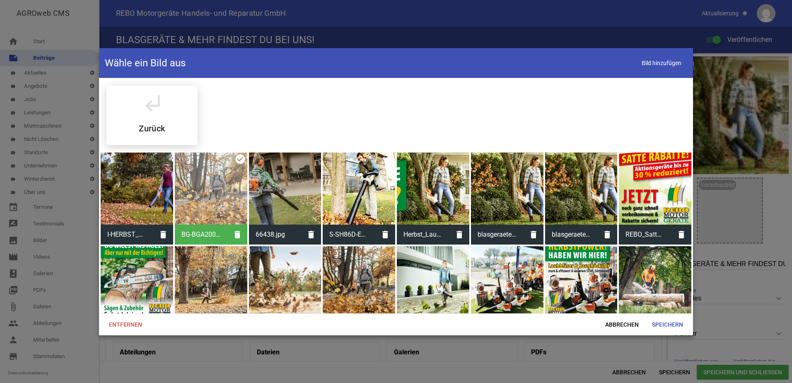
click at [154, 205] on div at bounding box center [137, 188] width 72 height 72
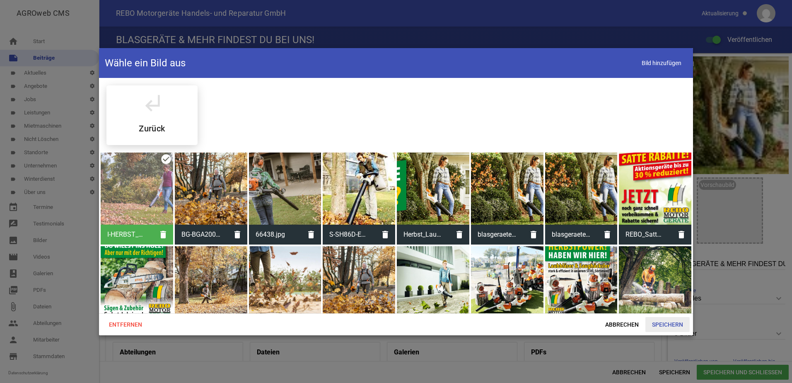
click at [660, 323] on span "Speichern" at bounding box center [667, 324] width 44 height 15
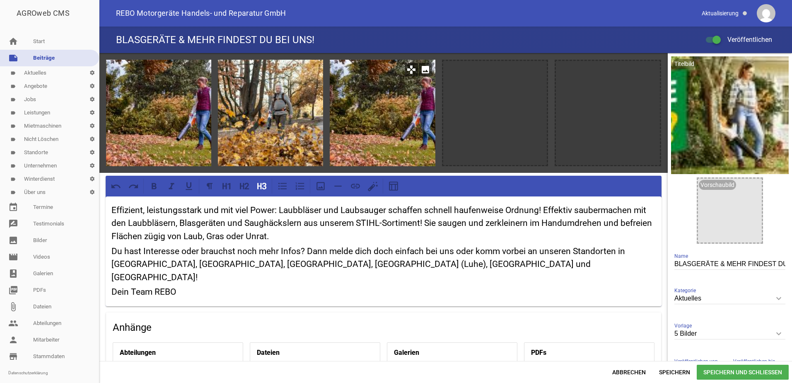
click at [422, 71] on icon "image" at bounding box center [425, 69] width 13 height 13
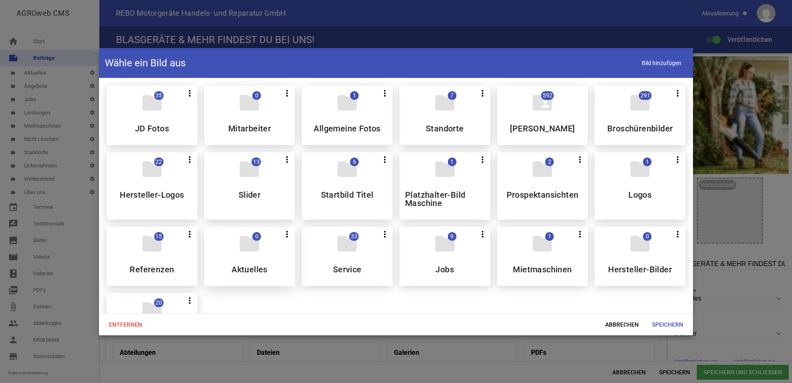
click at [254, 260] on div "folder 0 more_vert Teilen Bearbeiten Löschen Aktuelles" at bounding box center [249, 256] width 91 height 60
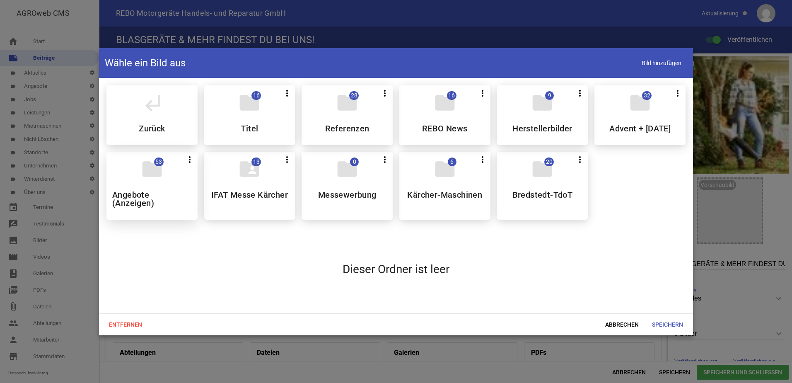
click at [168, 207] on h5 "Angebote (Anzeigen)" at bounding box center [152, 198] width 80 height 17
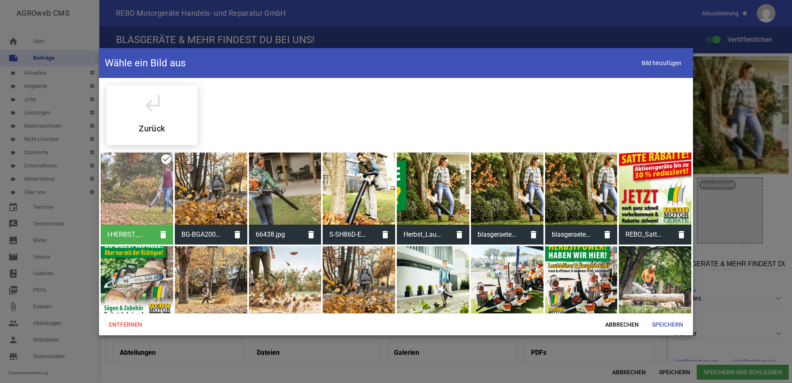
click at [347, 200] on div at bounding box center [359, 188] width 72 height 72
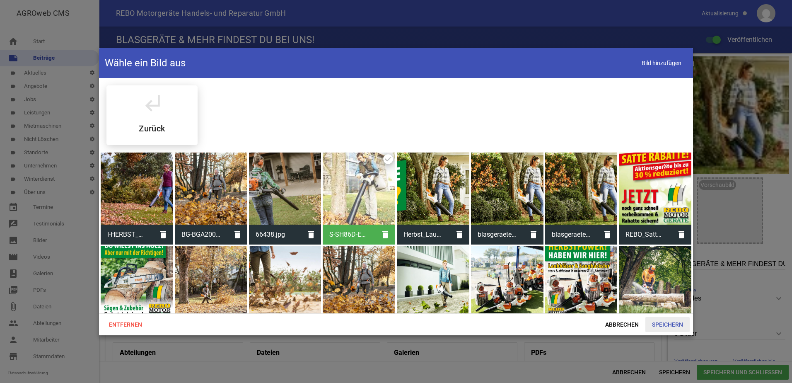
click at [660, 321] on span "Speichern" at bounding box center [667, 324] width 44 height 15
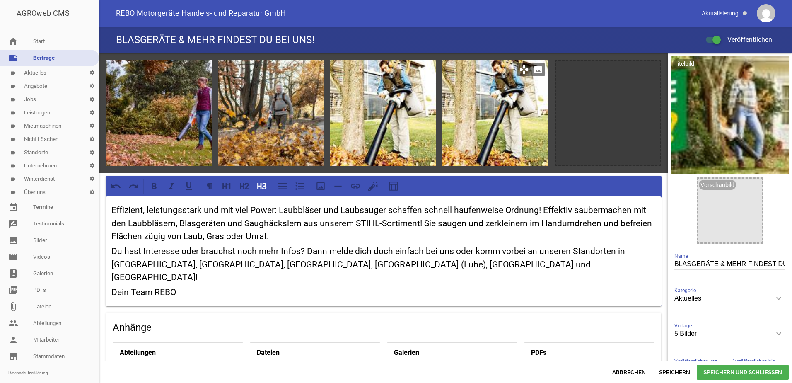
click at [533, 70] on icon "image" at bounding box center [537, 69] width 13 height 13
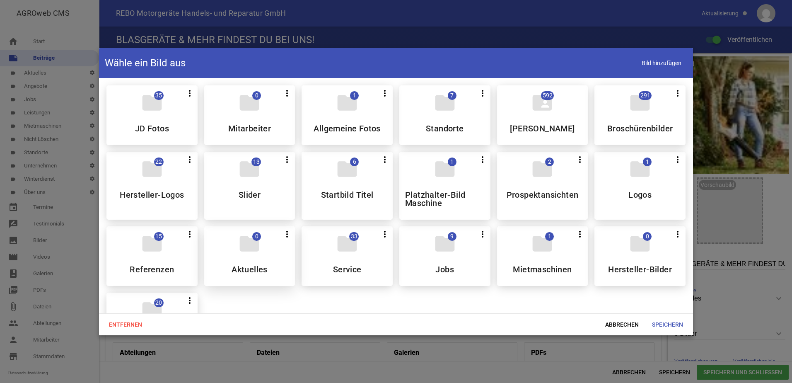
click at [257, 266] on h5 "Aktuelles" at bounding box center [249, 269] width 36 height 8
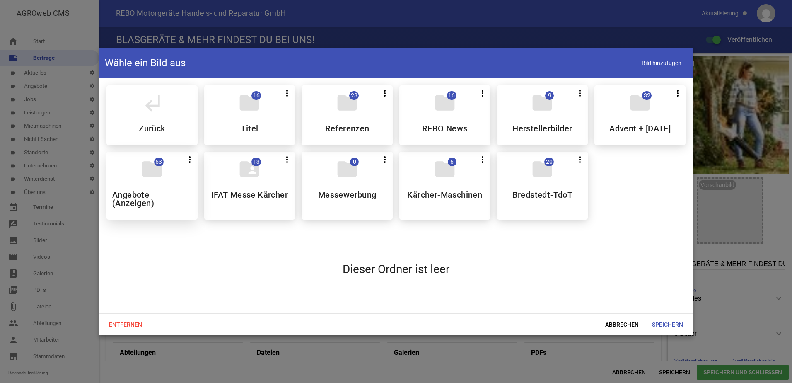
click at [170, 186] on div "folder 53 more_vert Teilen Bearbeiten Löschen Angebote (Anzeigen)" at bounding box center [151, 186] width 91 height 68
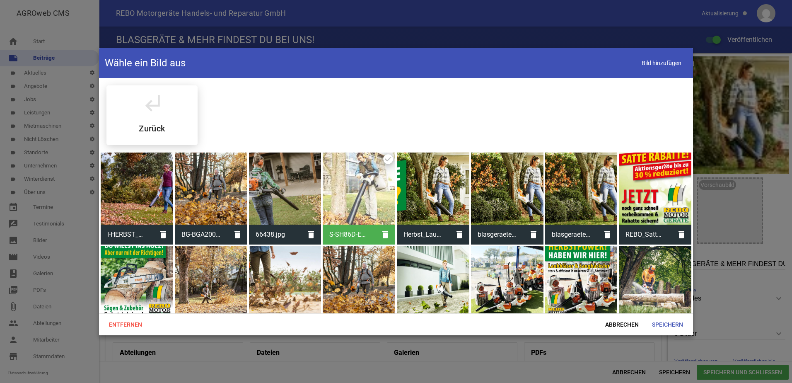
click at [278, 192] on div at bounding box center [285, 188] width 72 height 72
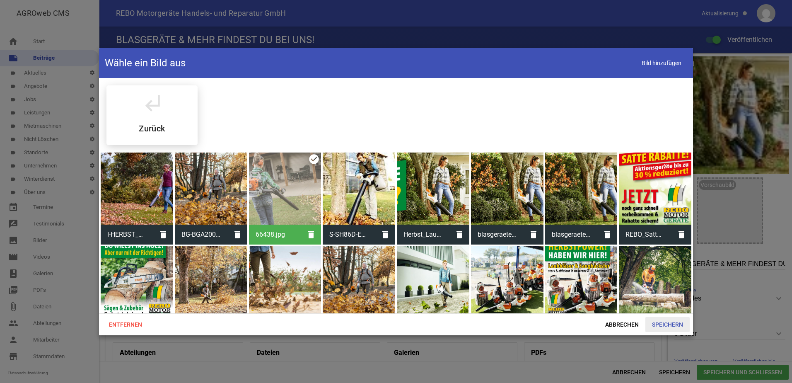
click at [668, 324] on span "Speichern" at bounding box center [667, 324] width 44 height 15
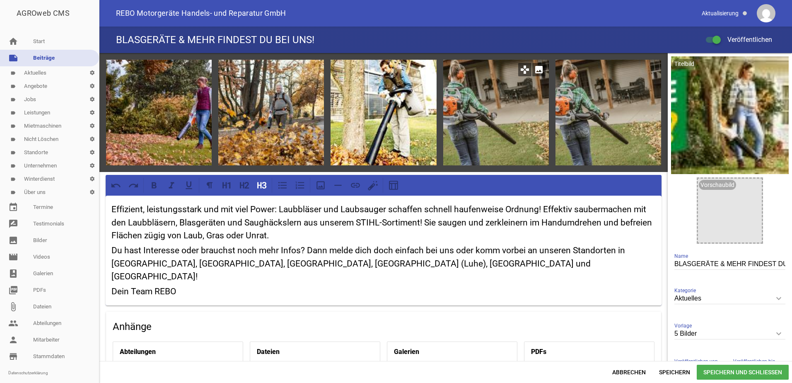
drag, startPoint x: 385, startPoint y: 111, endPoint x: 454, endPoint y: 111, distance: 69.2
click at [454, 111] on div "games image games image games image games image games image" at bounding box center [383, 112] width 568 height 119
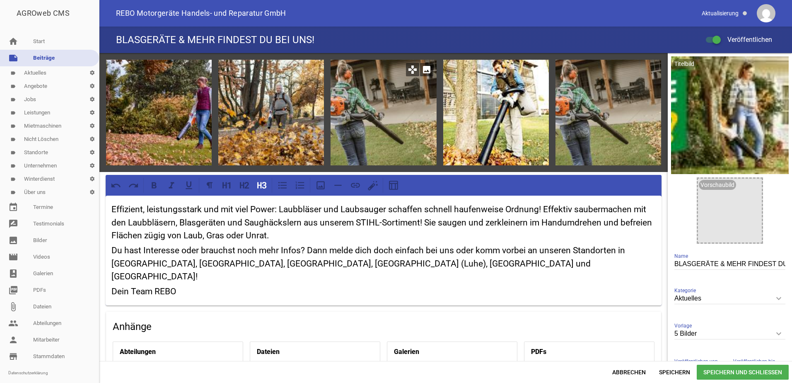
click at [425, 69] on icon "image" at bounding box center [426, 69] width 13 height 13
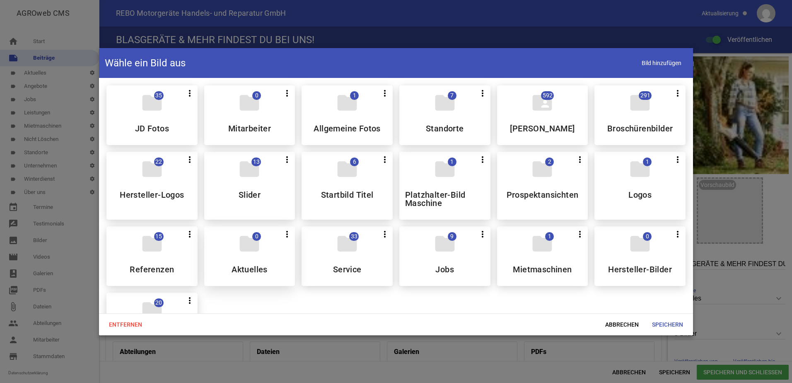
click at [244, 262] on div "folder 0 more_vert Teilen Bearbeiten Löschen Aktuelles" at bounding box center [249, 256] width 91 height 60
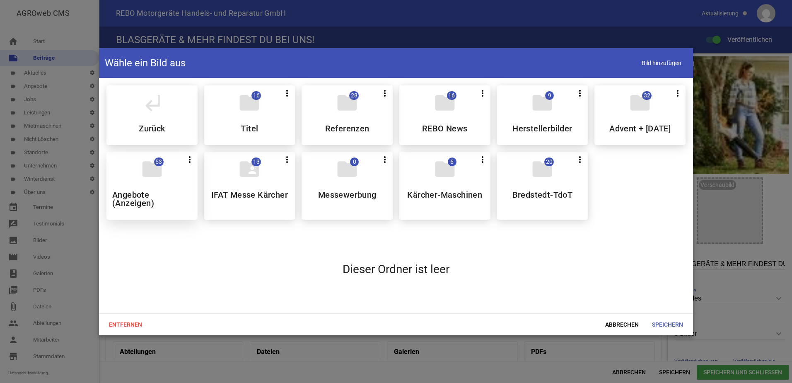
click at [158, 218] on div "folder 53 more_vert Teilen Bearbeiten Löschen Angebote (Anzeigen)" at bounding box center [151, 186] width 91 height 68
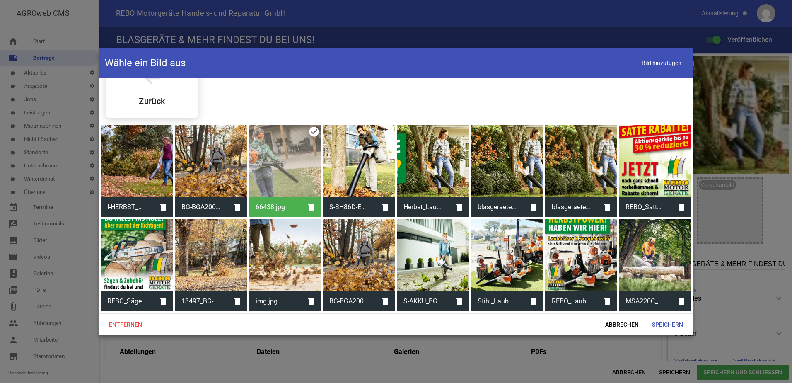
scroll to position [41, 0]
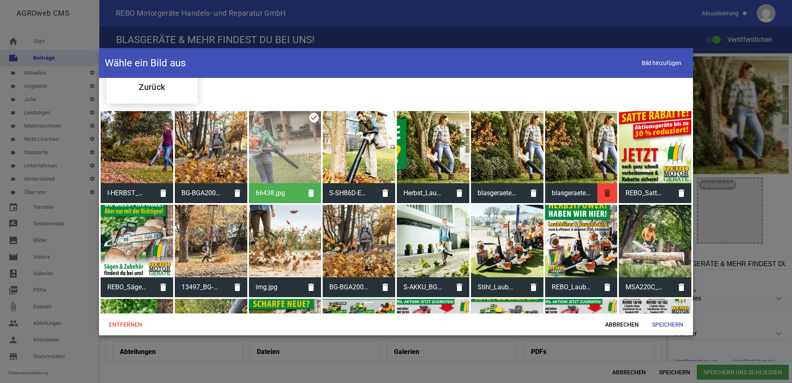
click at [604, 193] on icon "delete" at bounding box center [607, 193] width 20 height 20
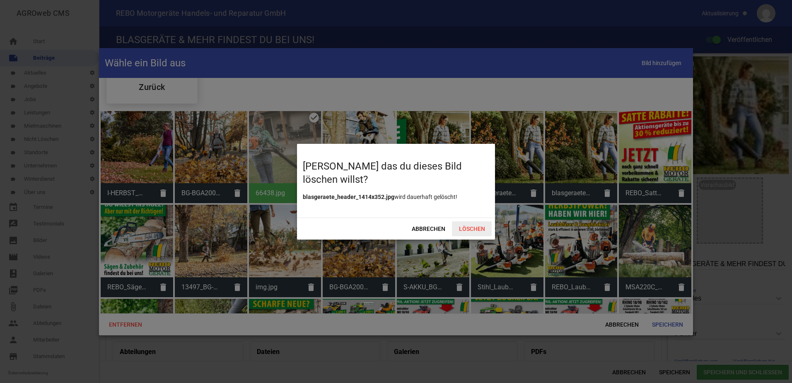
click at [470, 226] on span "Löschen" at bounding box center [472, 228] width 40 height 15
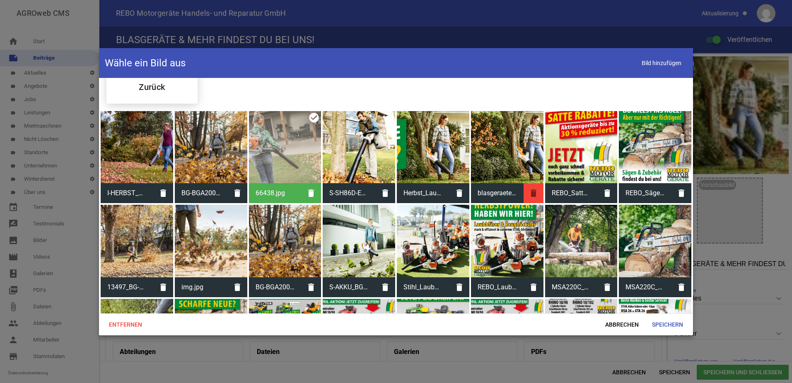
click at [529, 190] on icon "delete" at bounding box center [533, 193] width 20 height 20
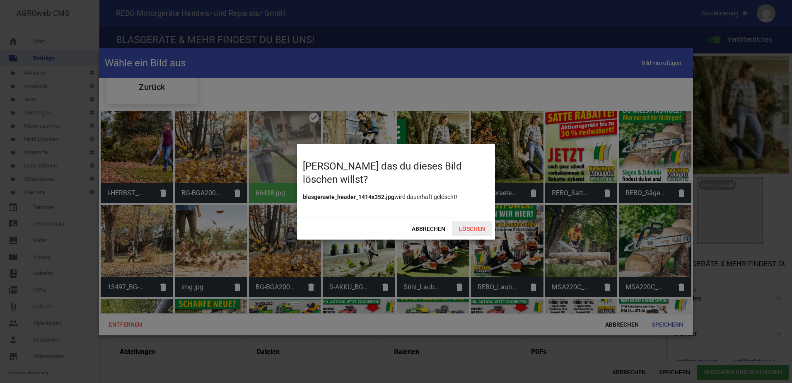
click at [477, 229] on span "Löschen" at bounding box center [472, 228] width 40 height 15
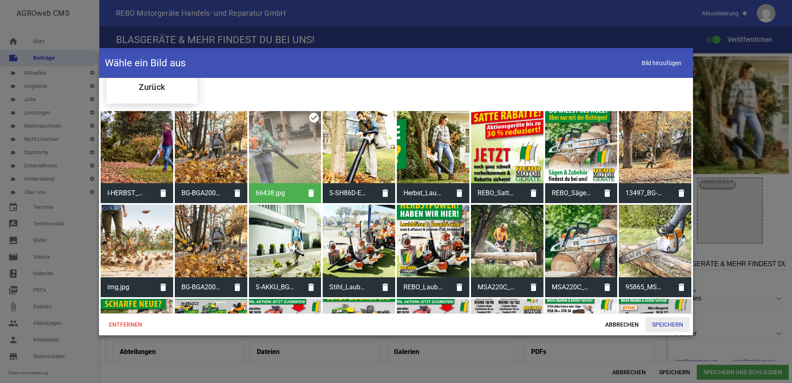
click at [671, 322] on span "Speichern" at bounding box center [667, 324] width 44 height 15
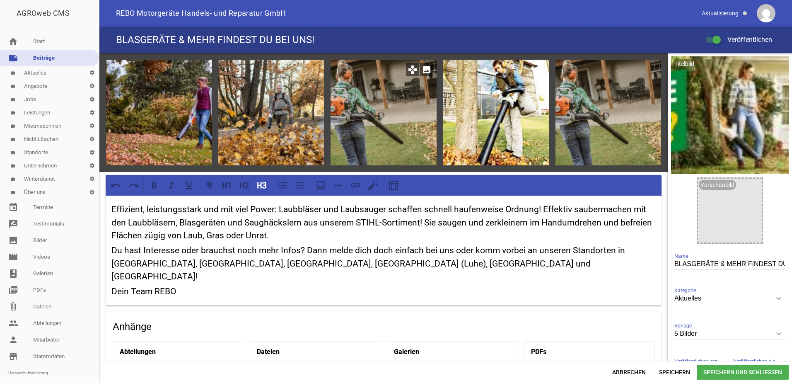
click at [424, 70] on icon "image" at bounding box center [426, 69] width 13 height 13
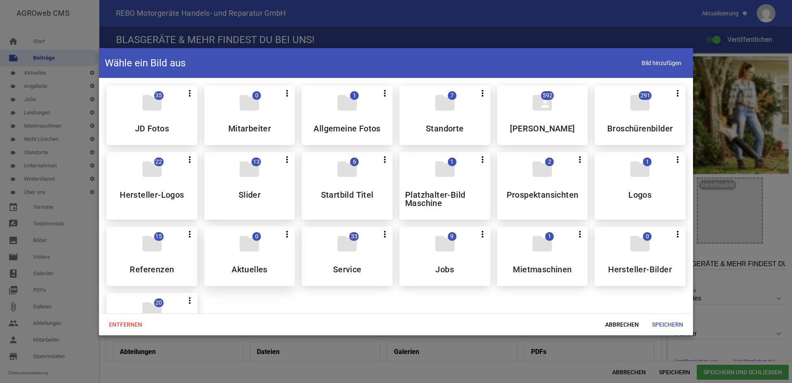
click at [232, 272] on h5 "Aktuelles" at bounding box center [249, 269] width 36 height 8
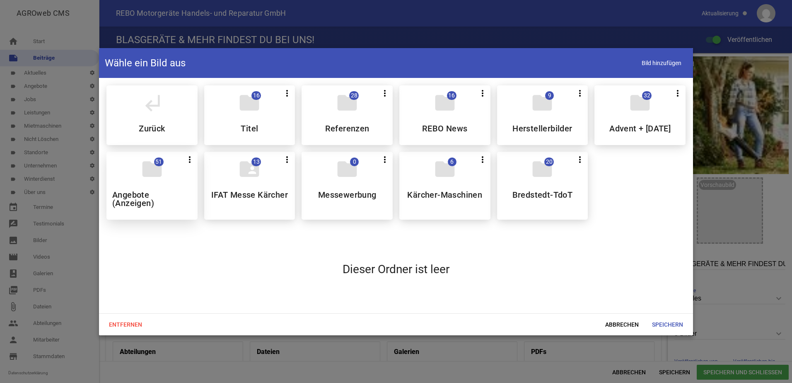
click at [176, 207] on h5 "Angebote (Anzeigen)" at bounding box center [152, 198] width 80 height 17
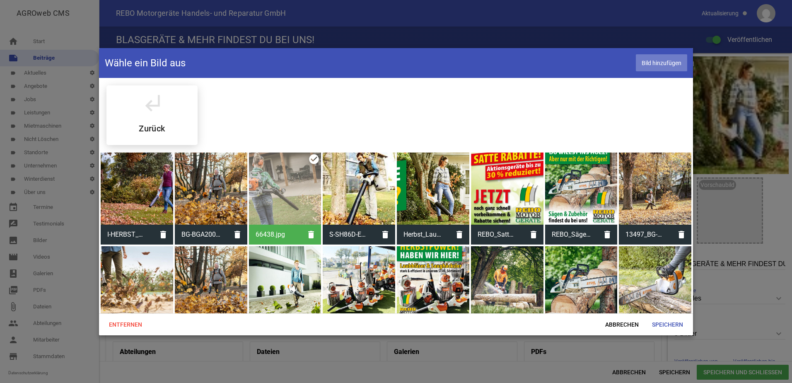
click at [656, 63] on span "Bild hinzufügen" at bounding box center [661, 62] width 51 height 17
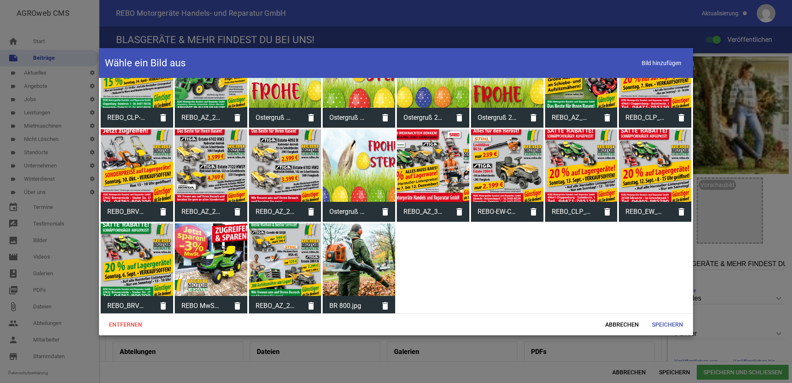
scroll to position [493, 0]
click at [352, 272] on div at bounding box center [359, 259] width 72 height 72
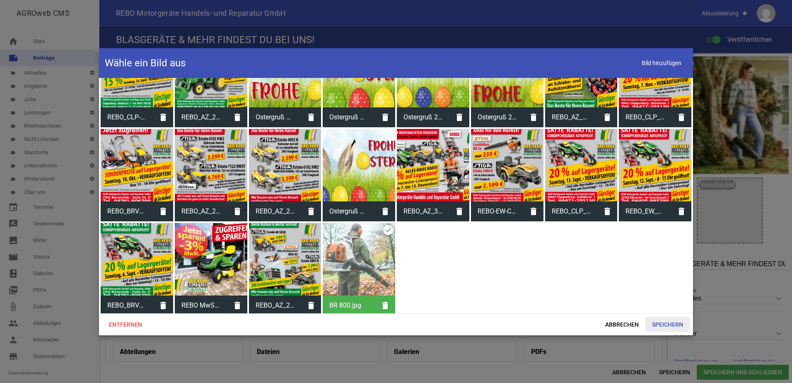
click at [666, 323] on span "Speichern" at bounding box center [667, 324] width 44 height 15
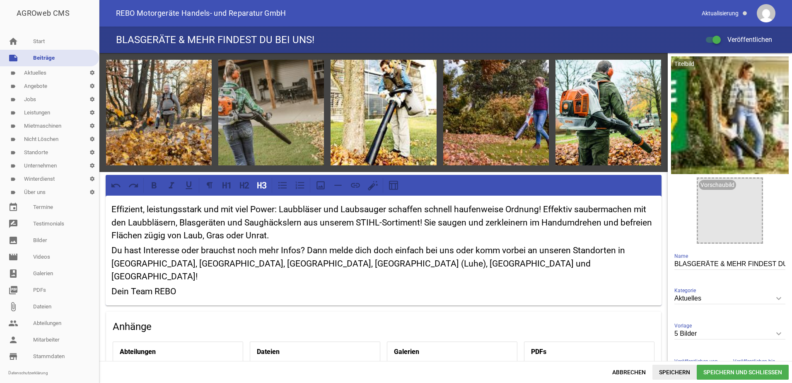
drag, startPoint x: 663, startPoint y: 371, endPoint x: 659, endPoint y: 367, distance: 5.0
click at [663, 371] on span "Speichern" at bounding box center [674, 371] width 44 height 15
click at [747, 373] on span "Speichern und Schließen" at bounding box center [743, 371] width 92 height 15
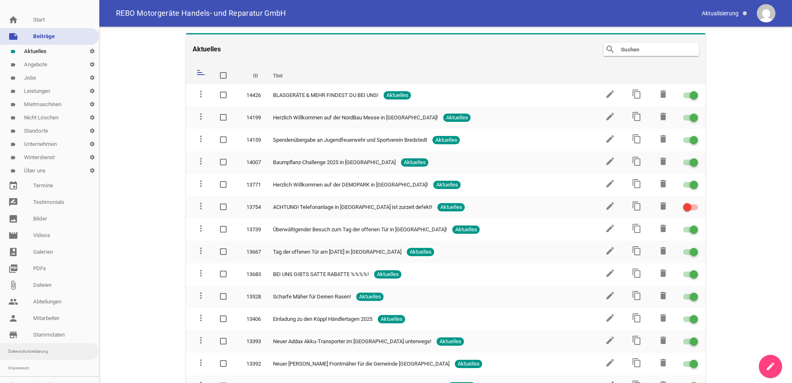
scroll to position [32, 0]
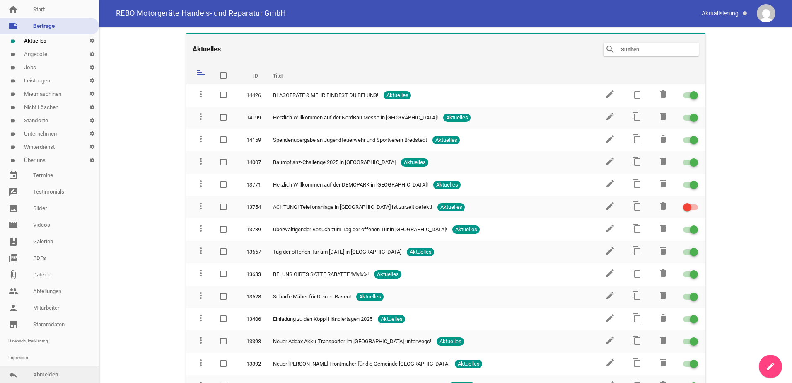
click at [45, 374] on link "reply Abmelden" at bounding box center [49, 374] width 99 height 17
